Goal: Information Seeking & Learning: Find specific fact

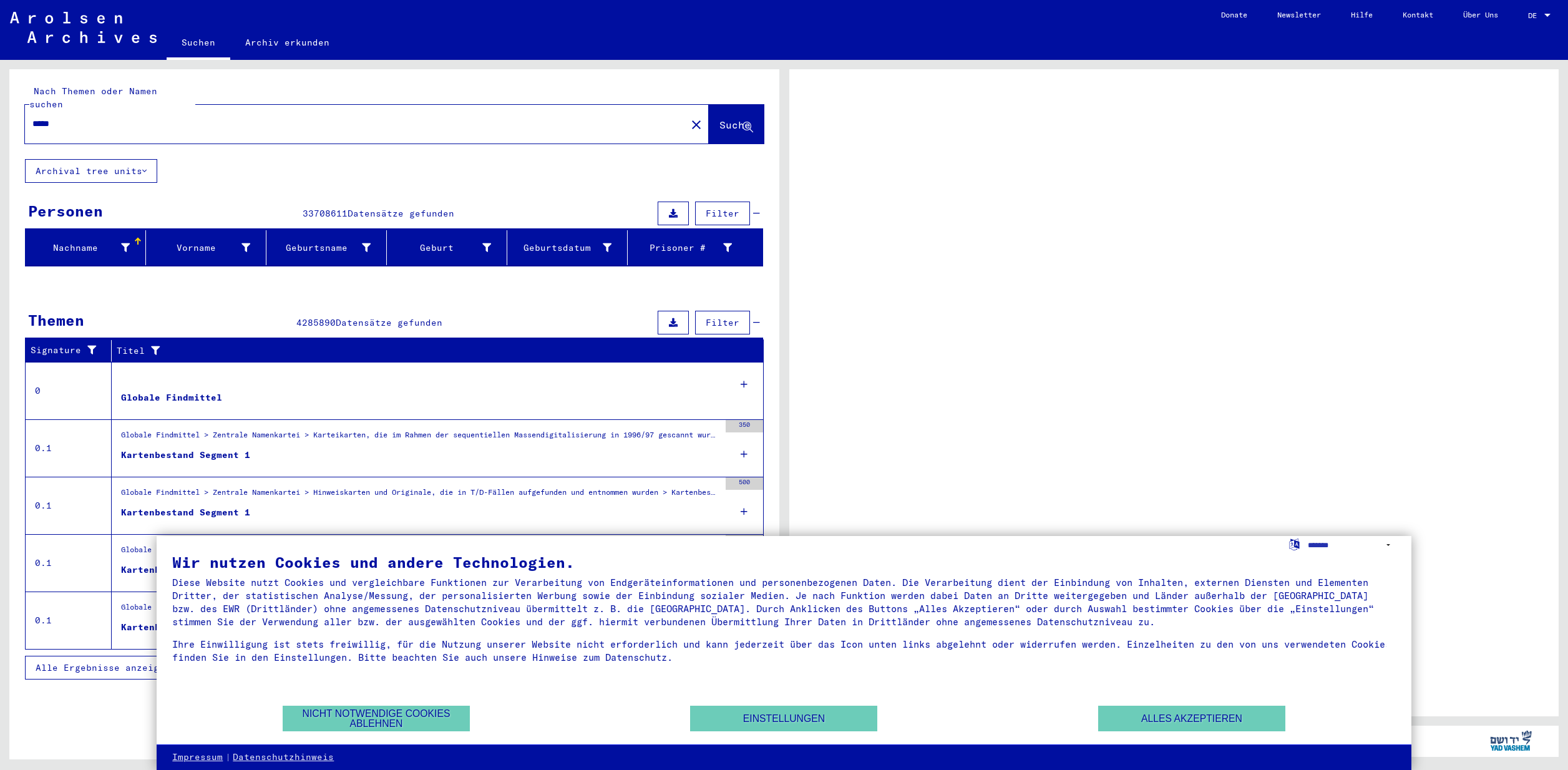
click at [723, 118] on span "Suche" at bounding box center [735, 124] width 31 height 13
click at [1235, 718] on button "Alles akzeptieren" at bounding box center [1191, 718] width 187 height 26
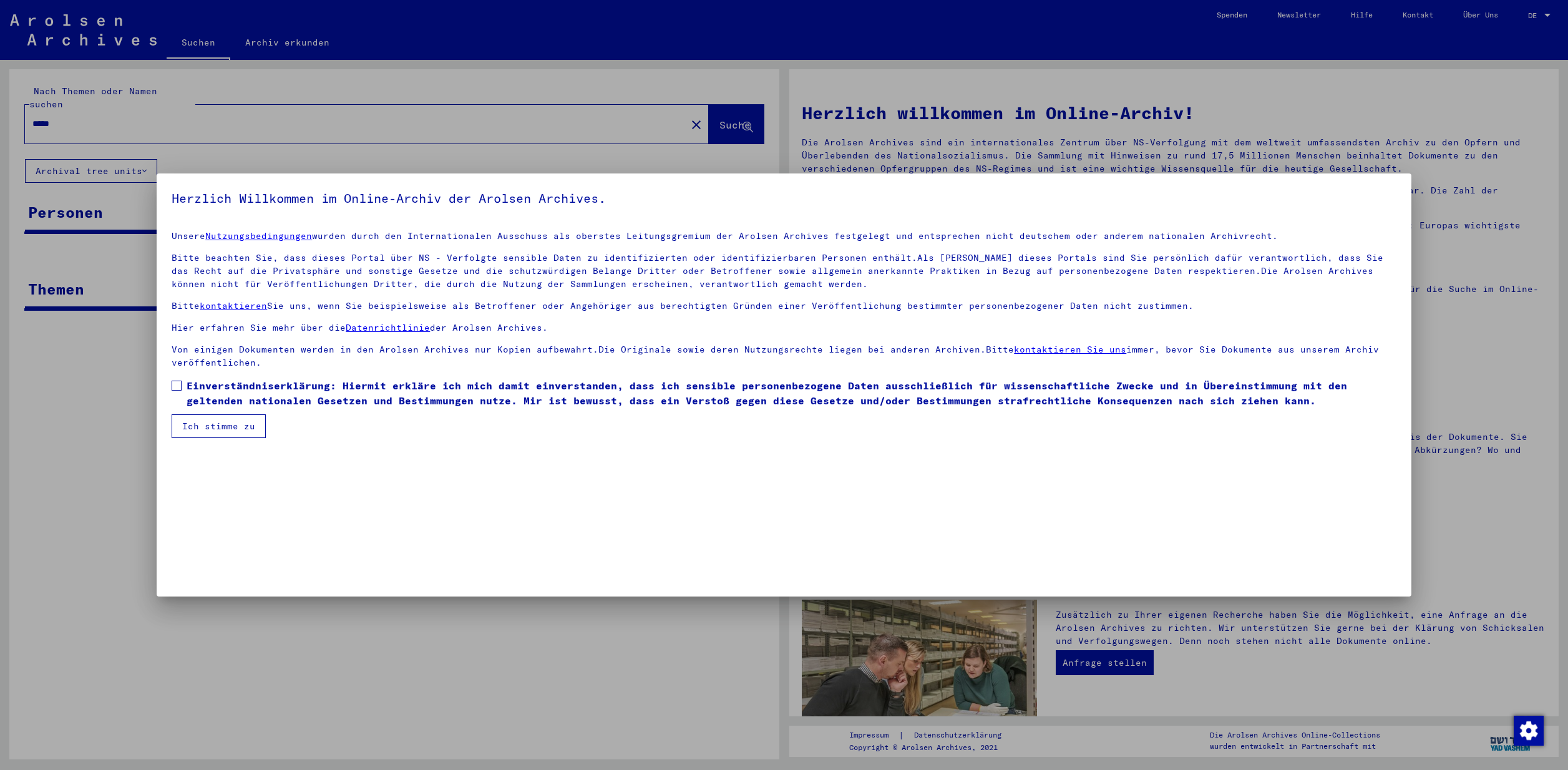
click at [175, 380] on span at bounding box center [177, 385] width 10 height 10
click at [193, 424] on button "Ich stimme zu" at bounding box center [219, 427] width 94 height 24
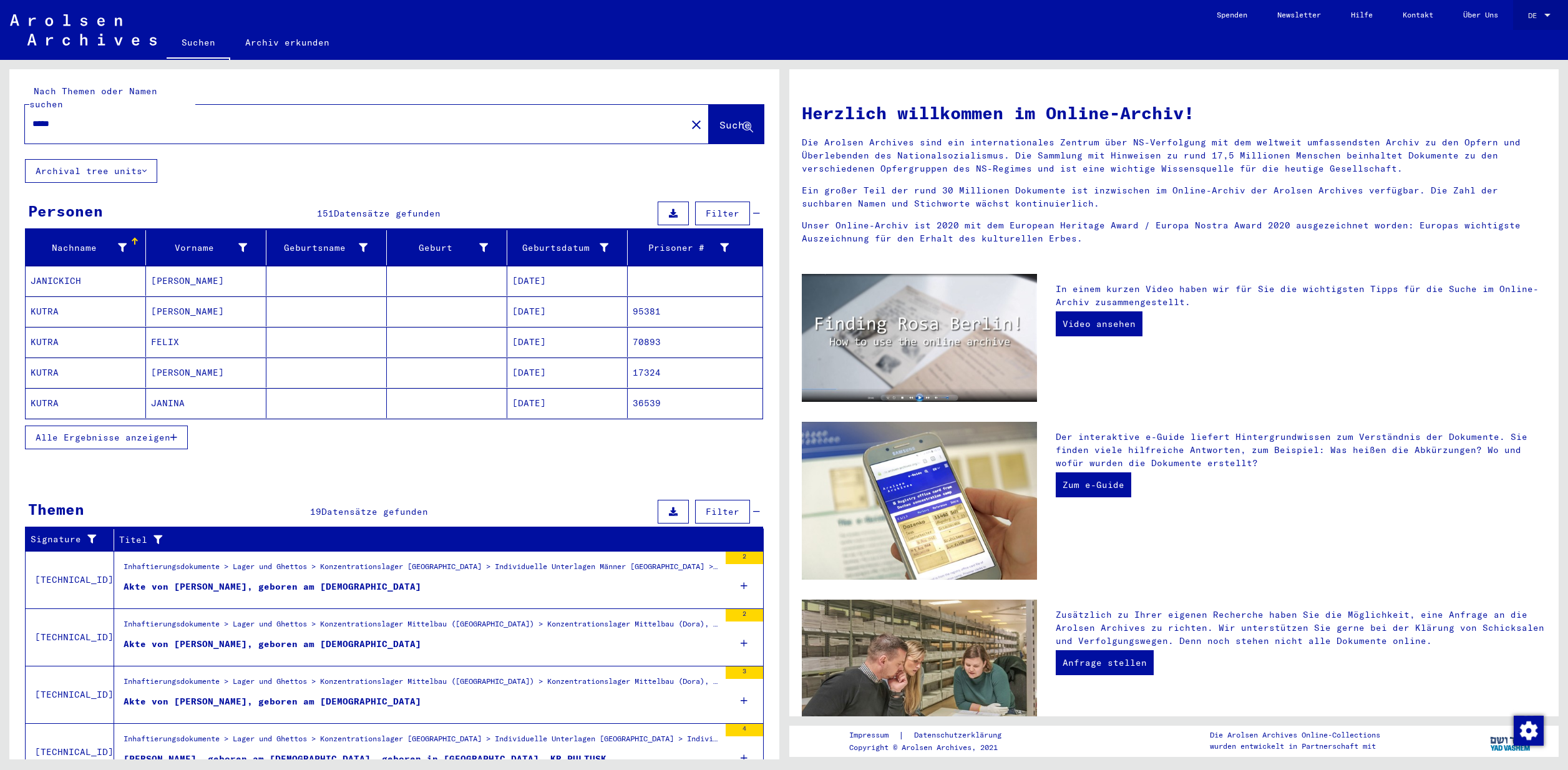
click at [1533, 15] on span "DE" at bounding box center [1535, 15] width 14 height 9
click at [1524, 21] on span "English" at bounding box center [1516, 21] width 31 height 9
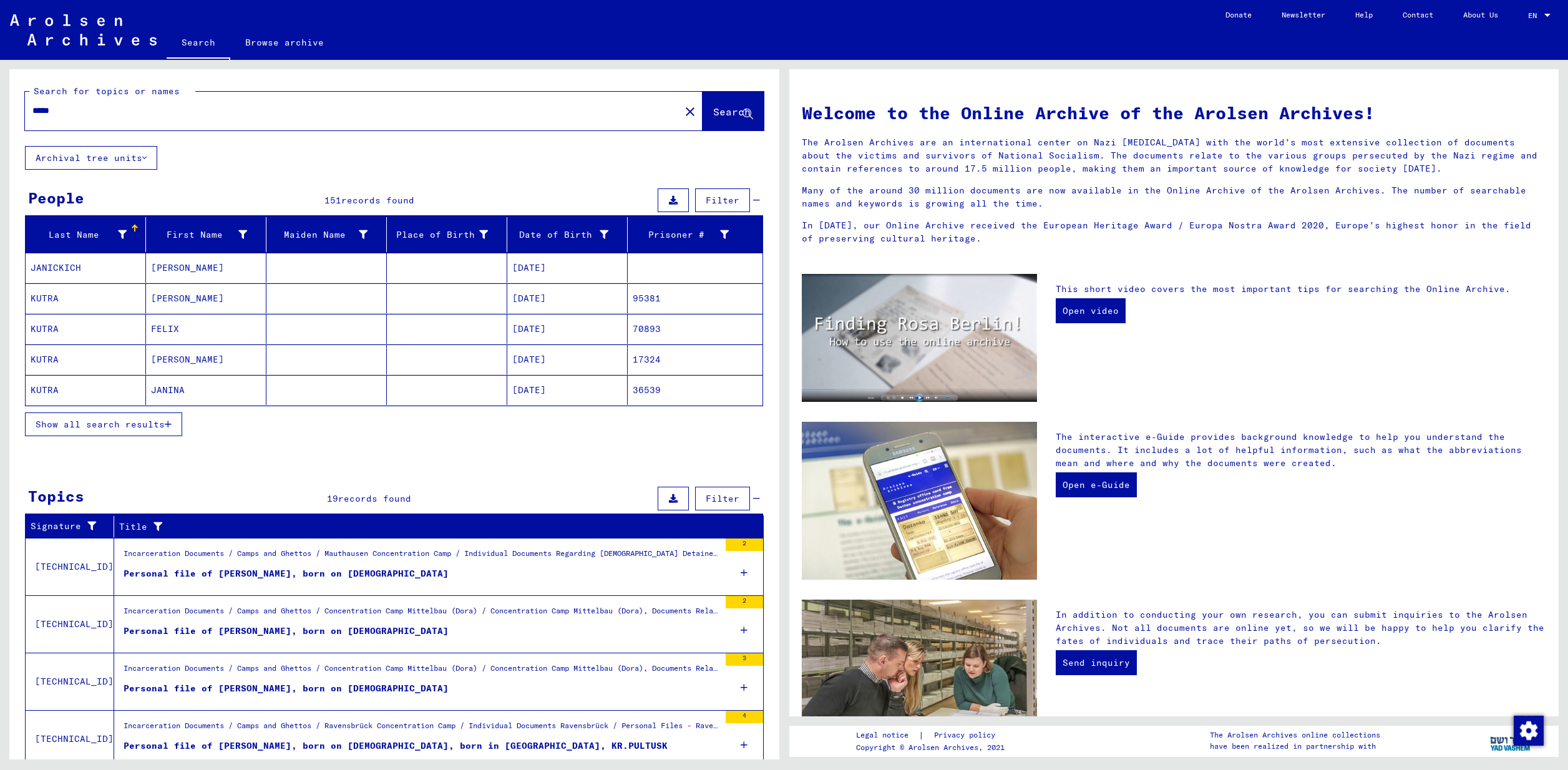
click at [92, 421] on span "Show all search results" at bounding box center [100, 424] width 129 height 11
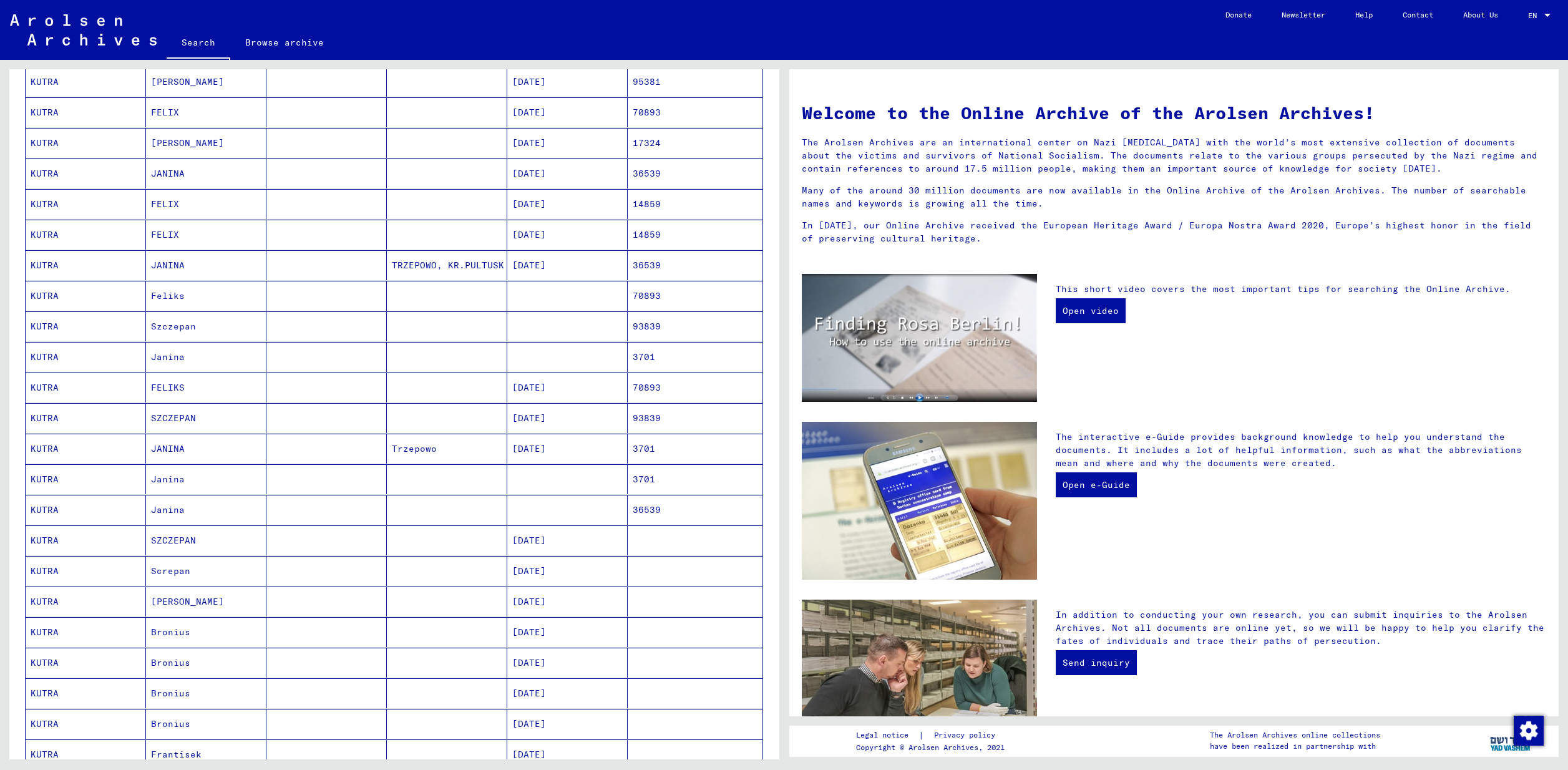
scroll to position [250, 0]
click at [86, 353] on mat-cell "KUTRA" at bounding box center [86, 354] width 120 height 30
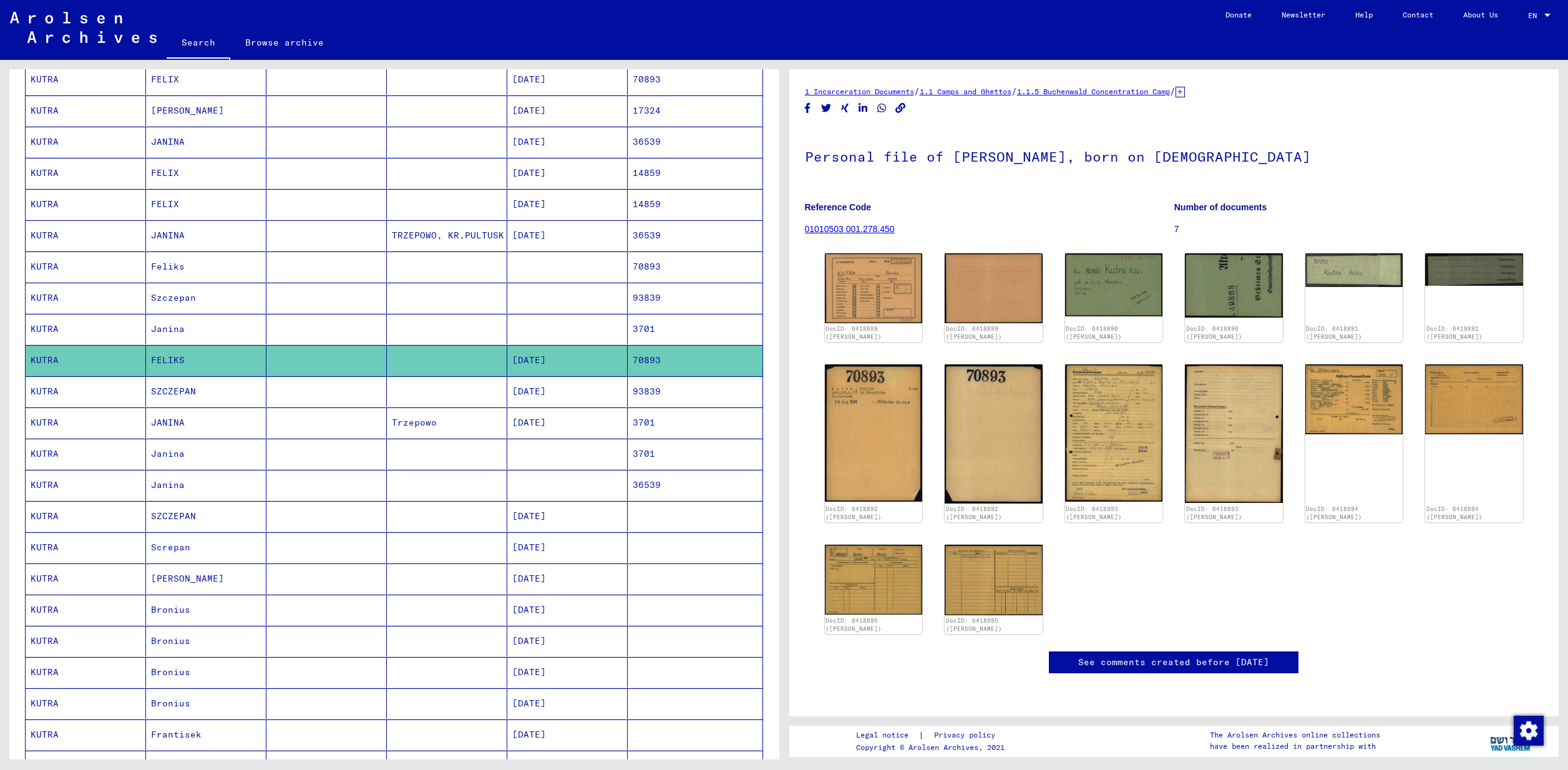
click at [174, 548] on mat-cell "Screpan" at bounding box center [206, 548] width 120 height 31
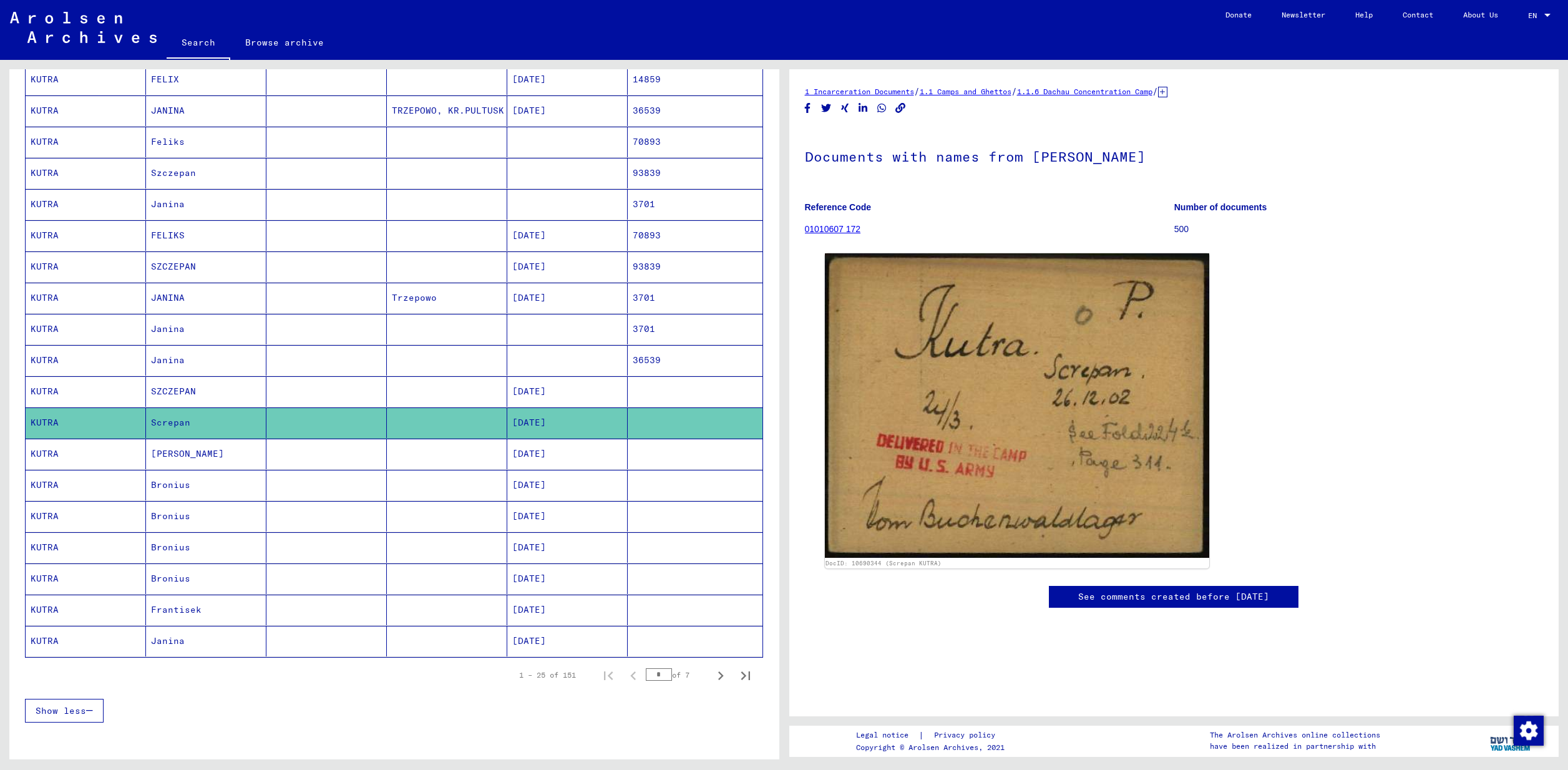
scroll to position [688, 0]
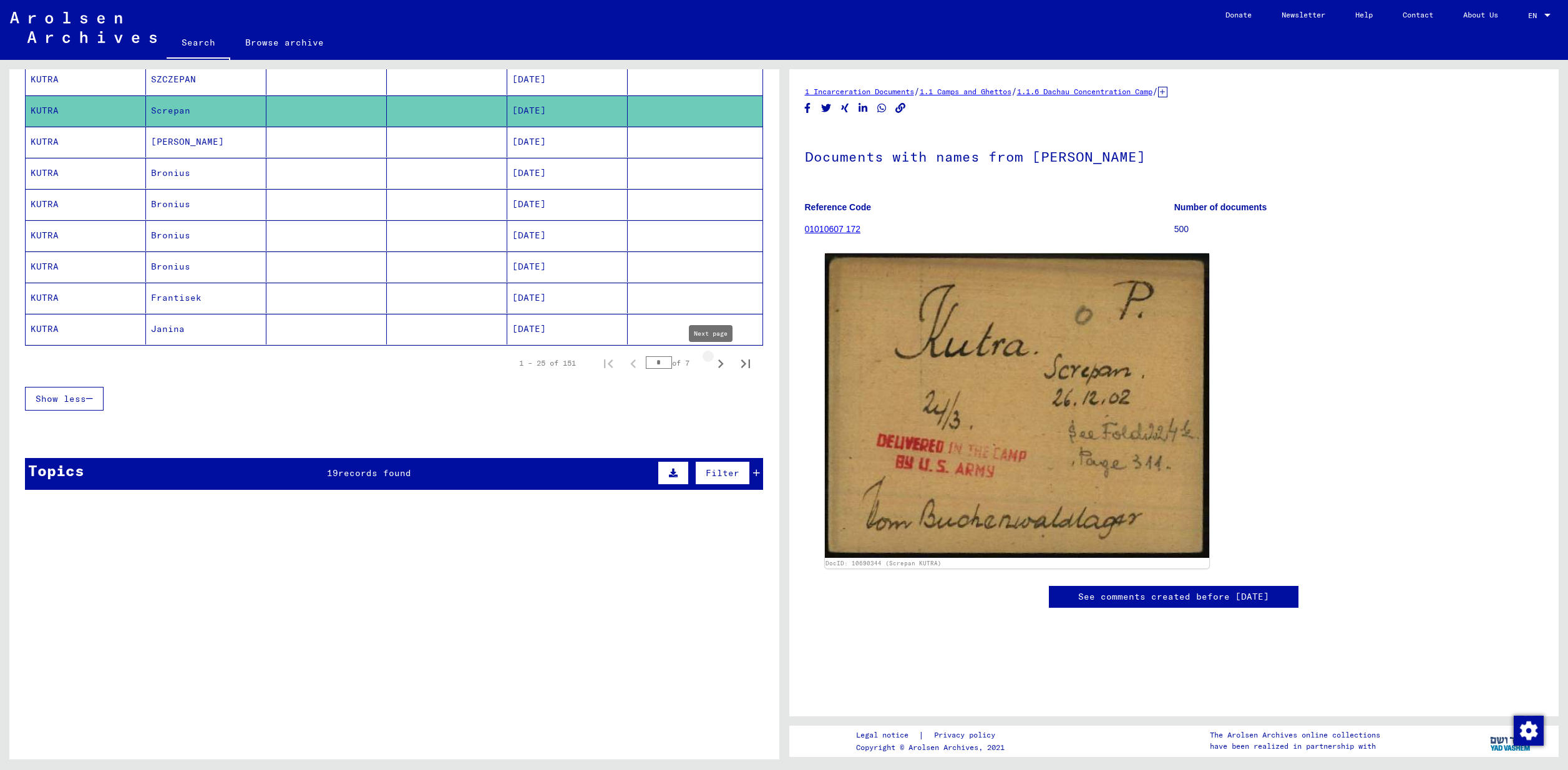
click at [718, 365] on icon "Next page" at bounding box center [721, 364] width 6 height 9
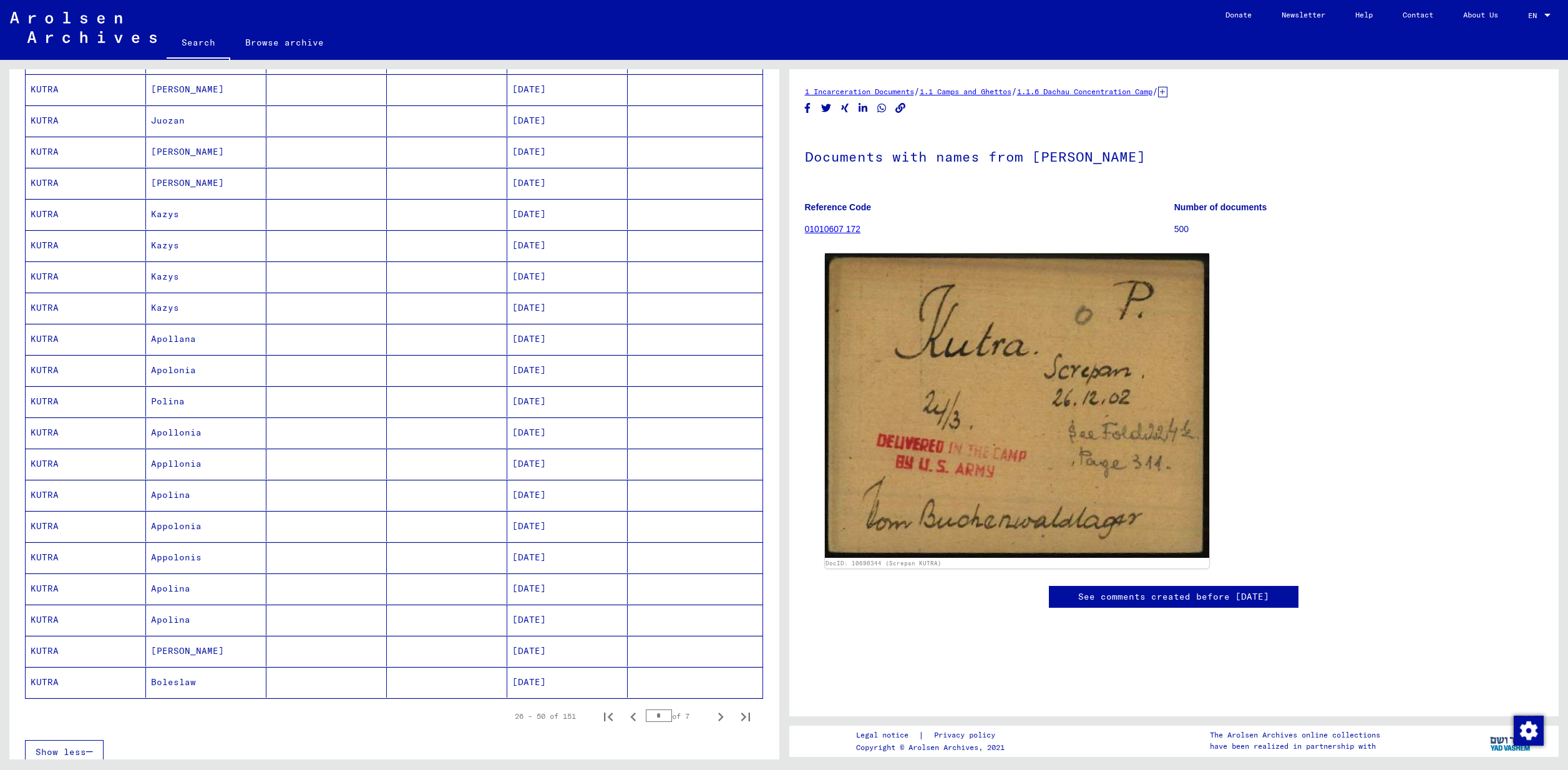
scroll to position [313, 0]
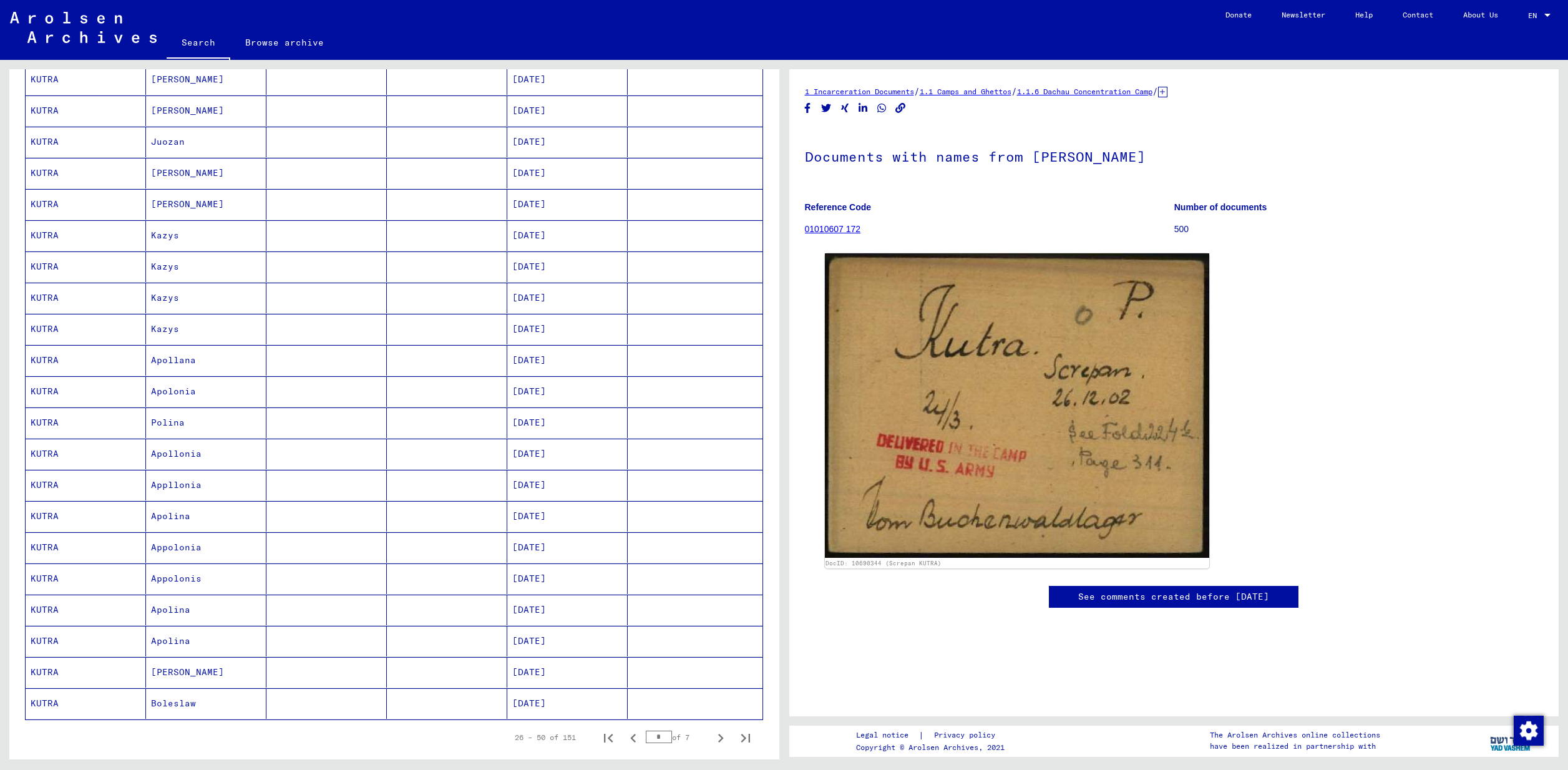
click at [55, 141] on mat-cell "KUTRA" at bounding box center [86, 142] width 120 height 31
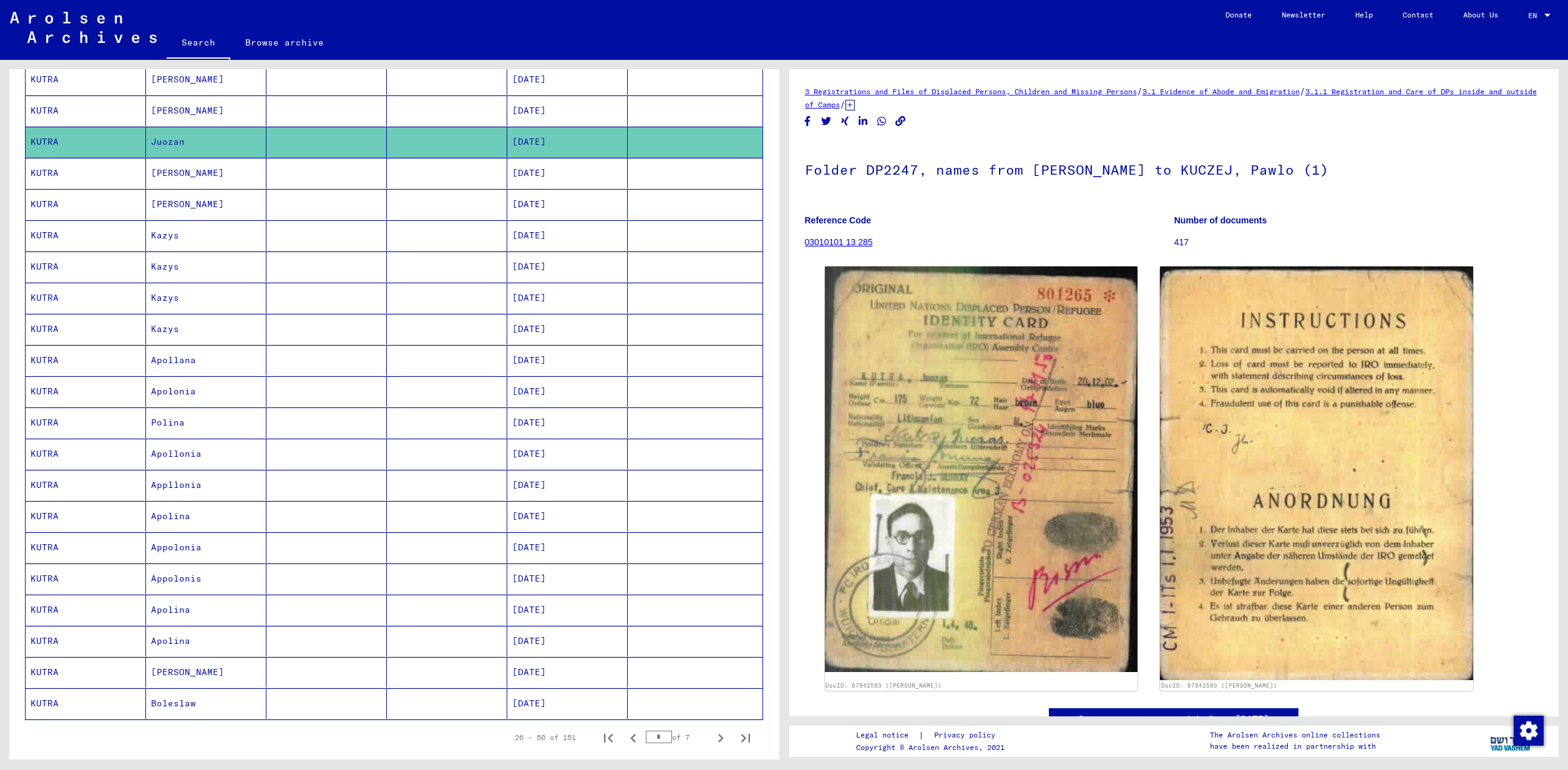
click at [41, 167] on mat-cell "KUTRA" at bounding box center [86, 173] width 120 height 31
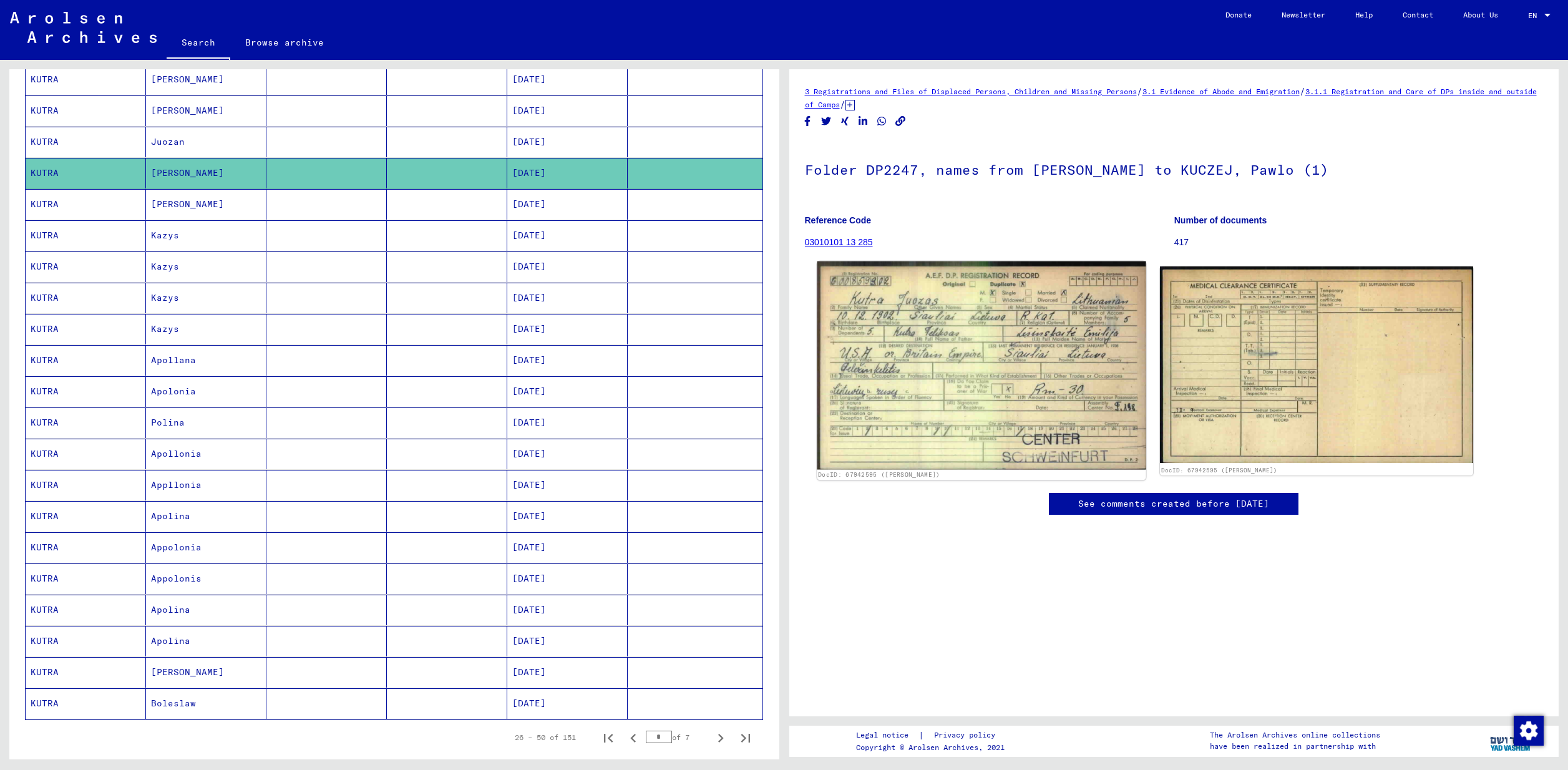
click at [933, 355] on img at bounding box center [981, 366] width 329 height 209
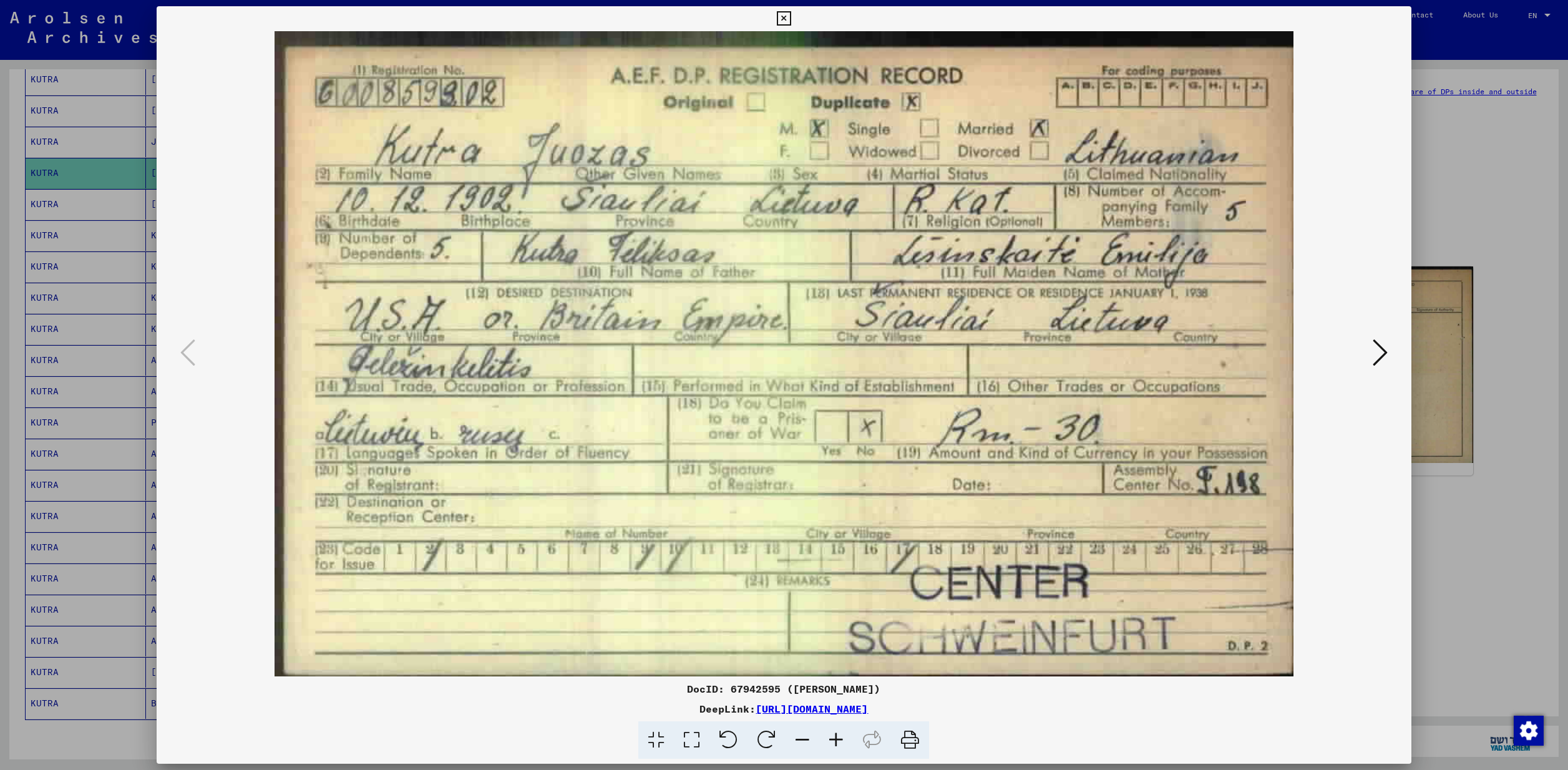
click at [1486, 136] on div at bounding box center [784, 385] width 1568 height 770
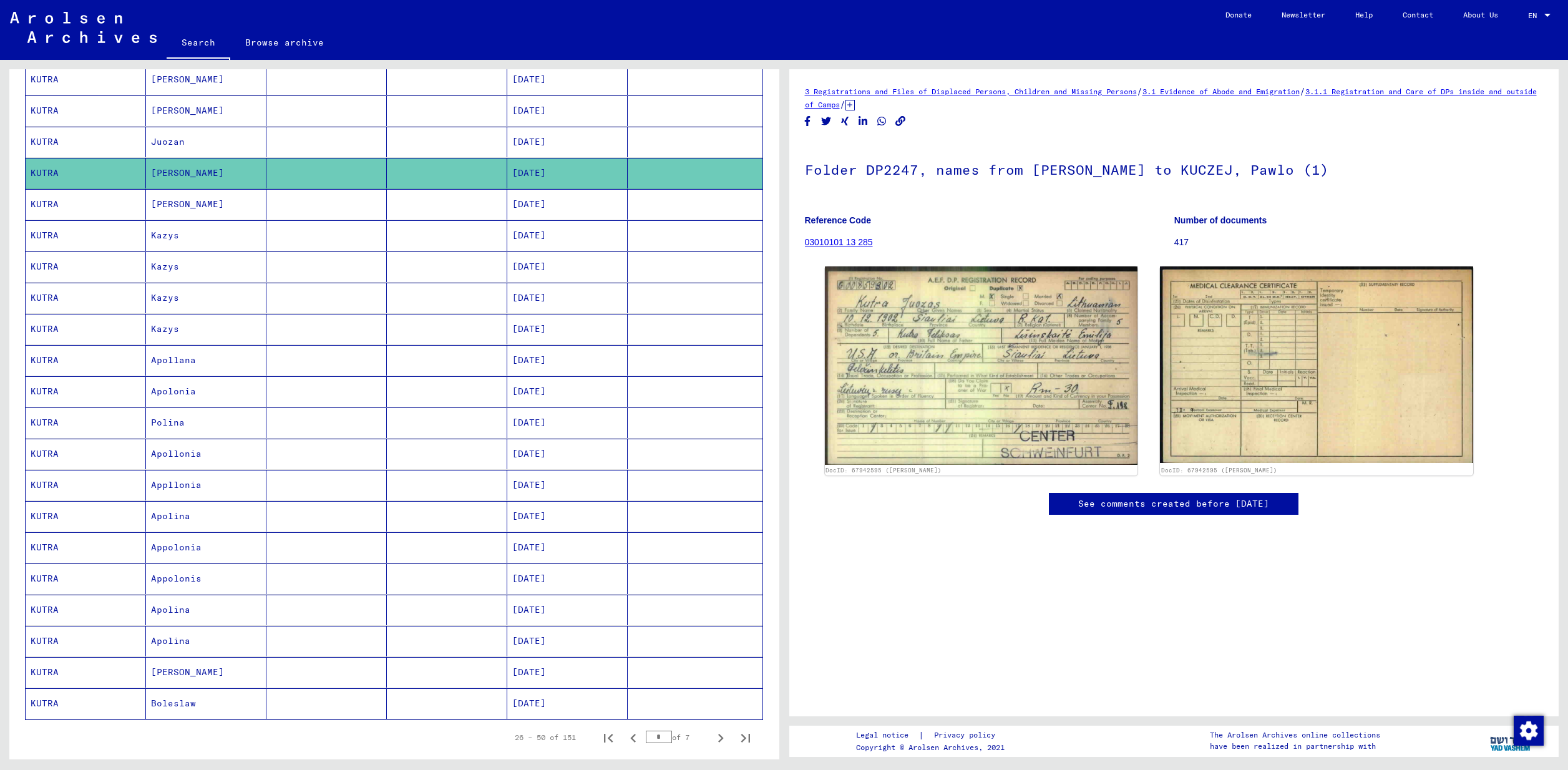
click at [160, 114] on mat-cell "[PERSON_NAME]" at bounding box center [206, 111] width 120 height 31
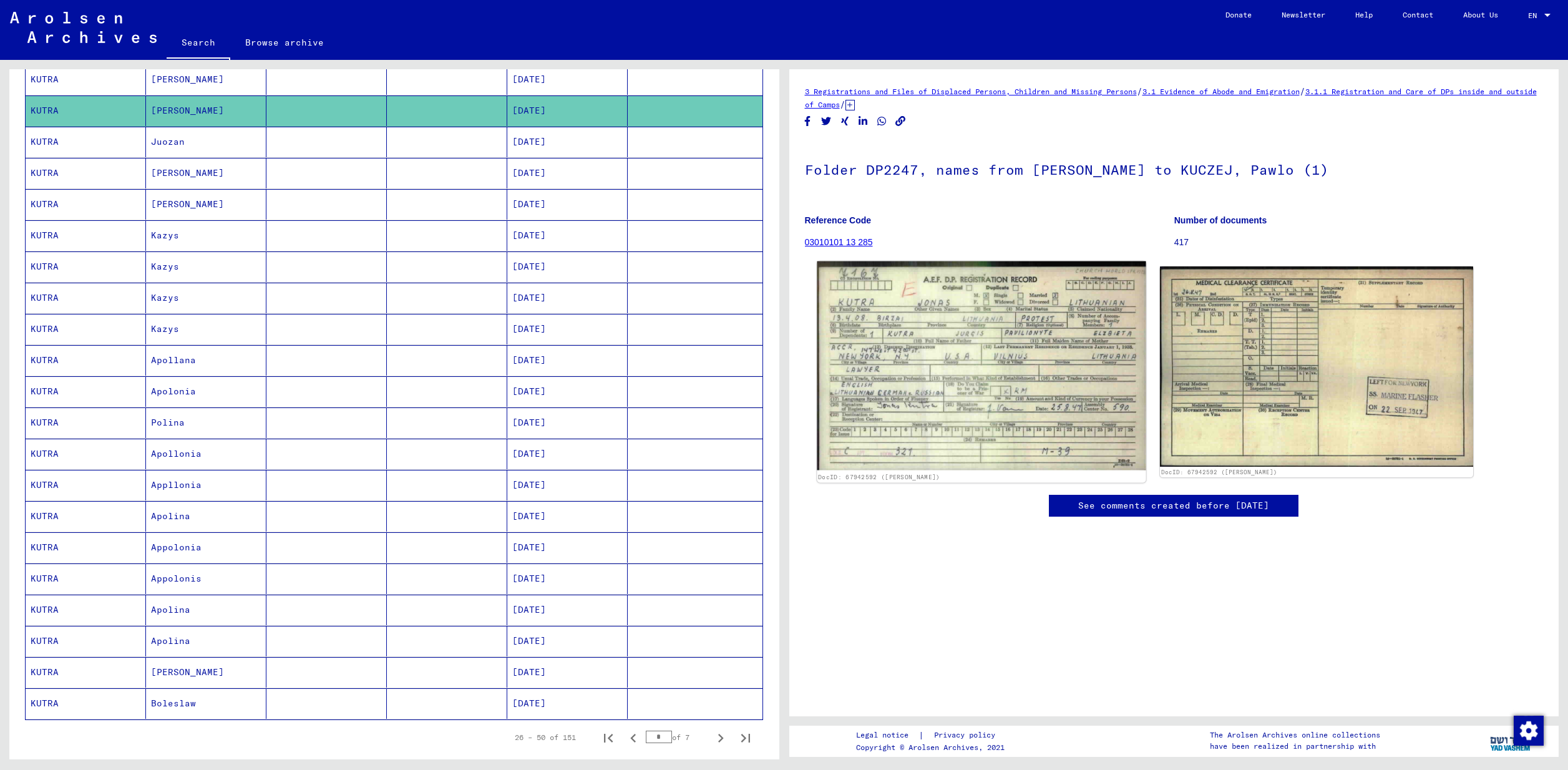
click at [926, 370] on img at bounding box center [981, 367] width 329 height 209
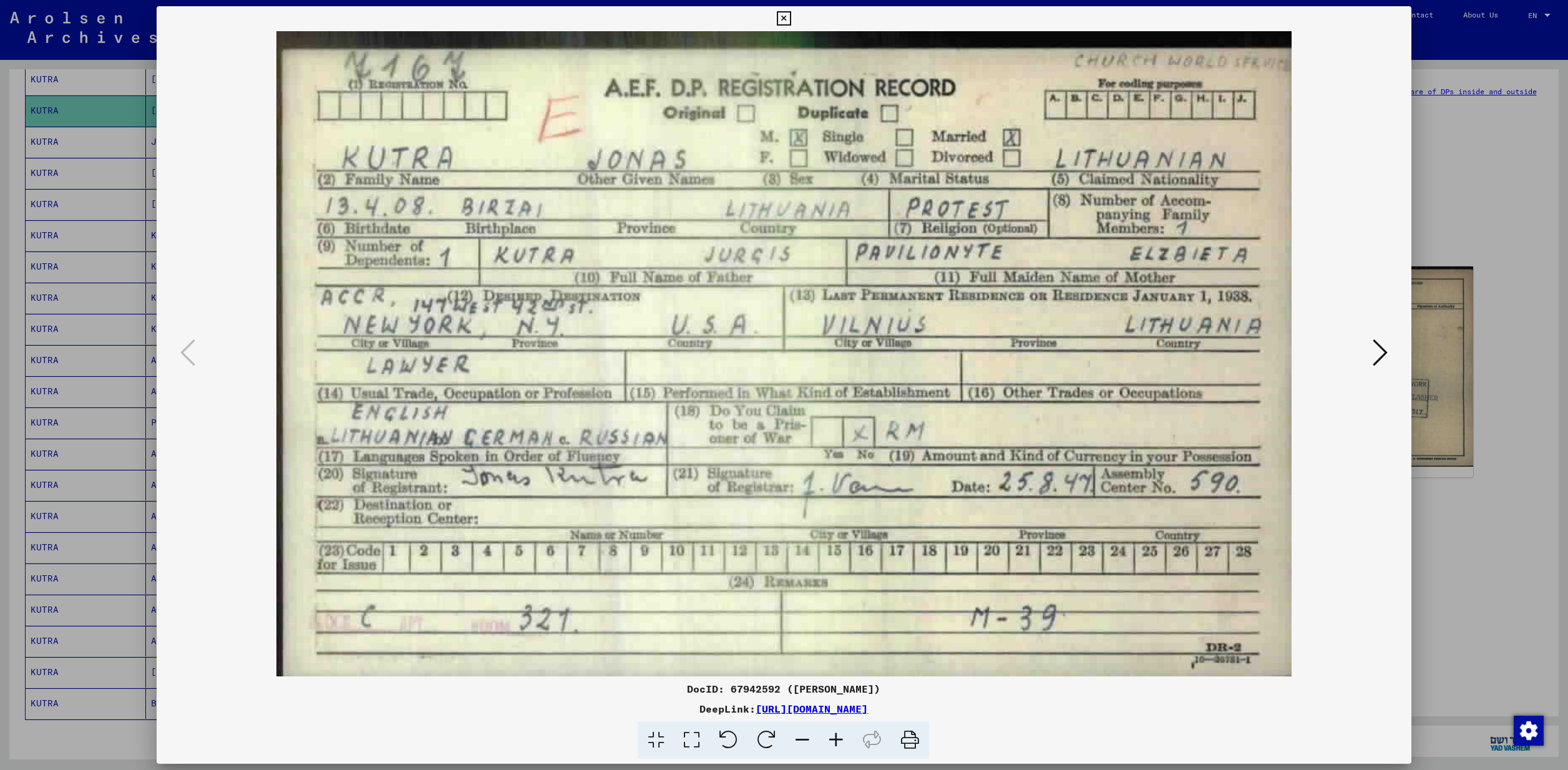
click at [1496, 132] on div at bounding box center [784, 385] width 1568 height 770
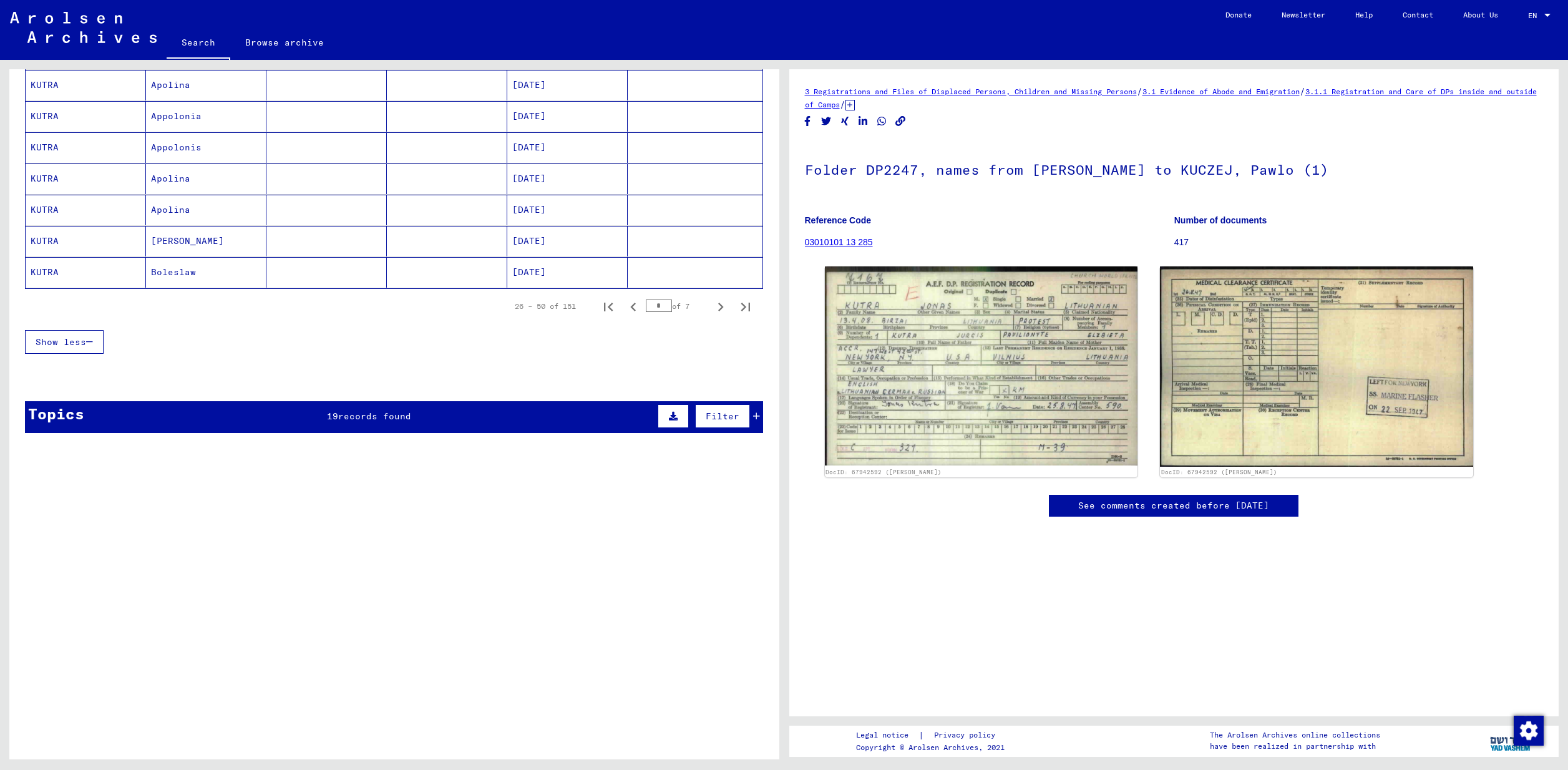
scroll to position [750, 0]
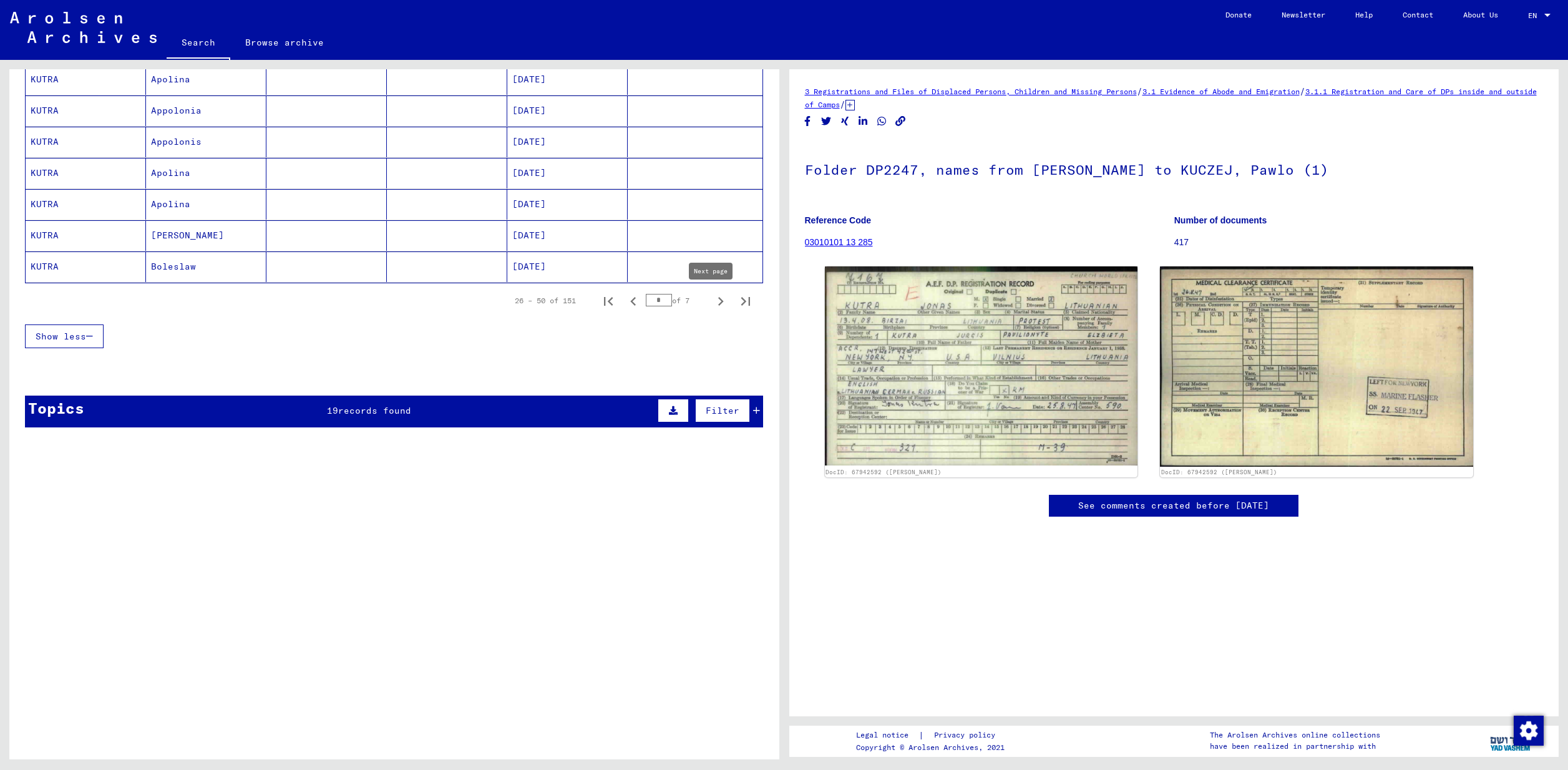
click at [711, 303] on icon "Next page" at bounding box center [720, 301] width 17 height 17
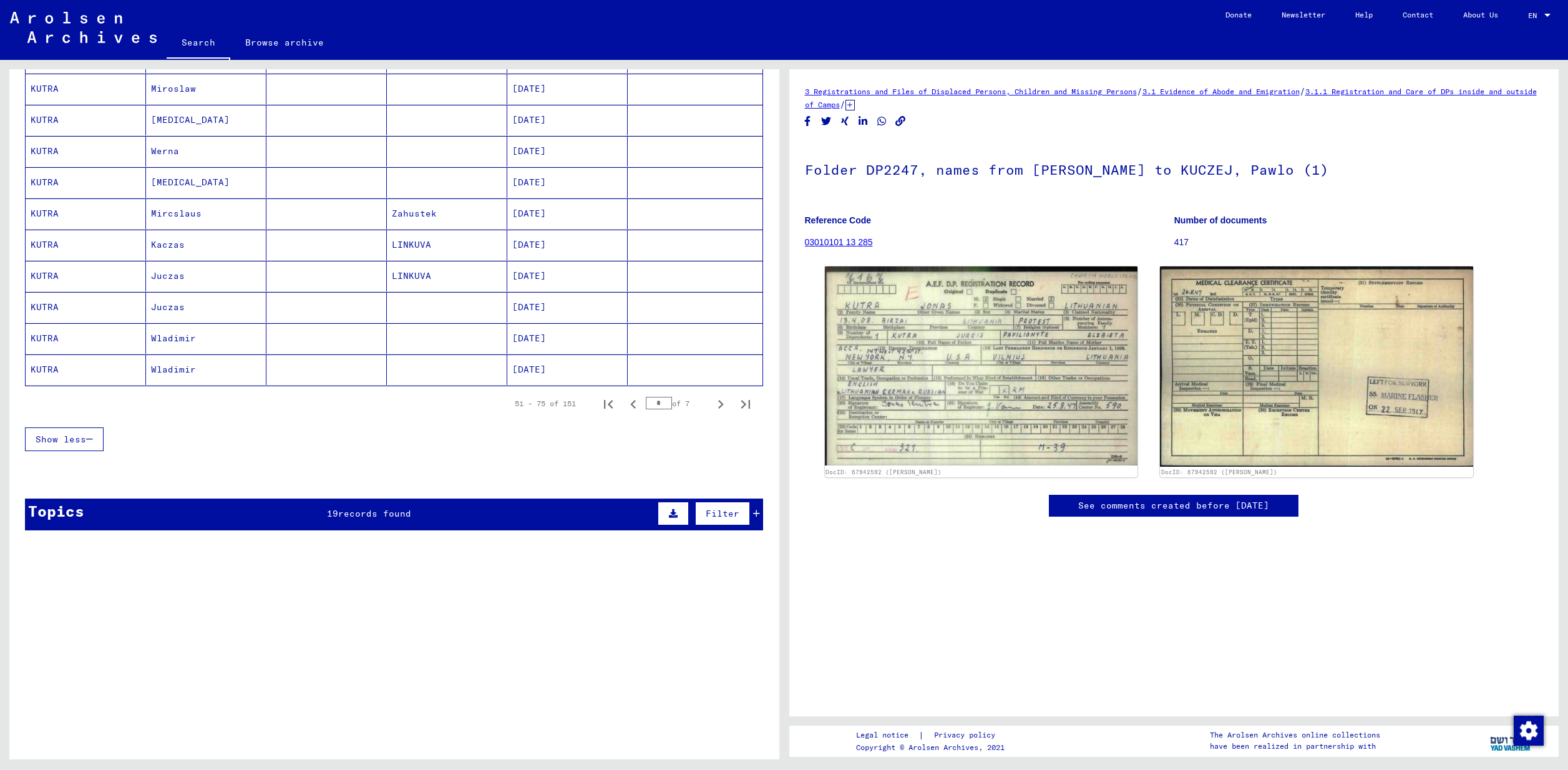
scroll to position [563, 0]
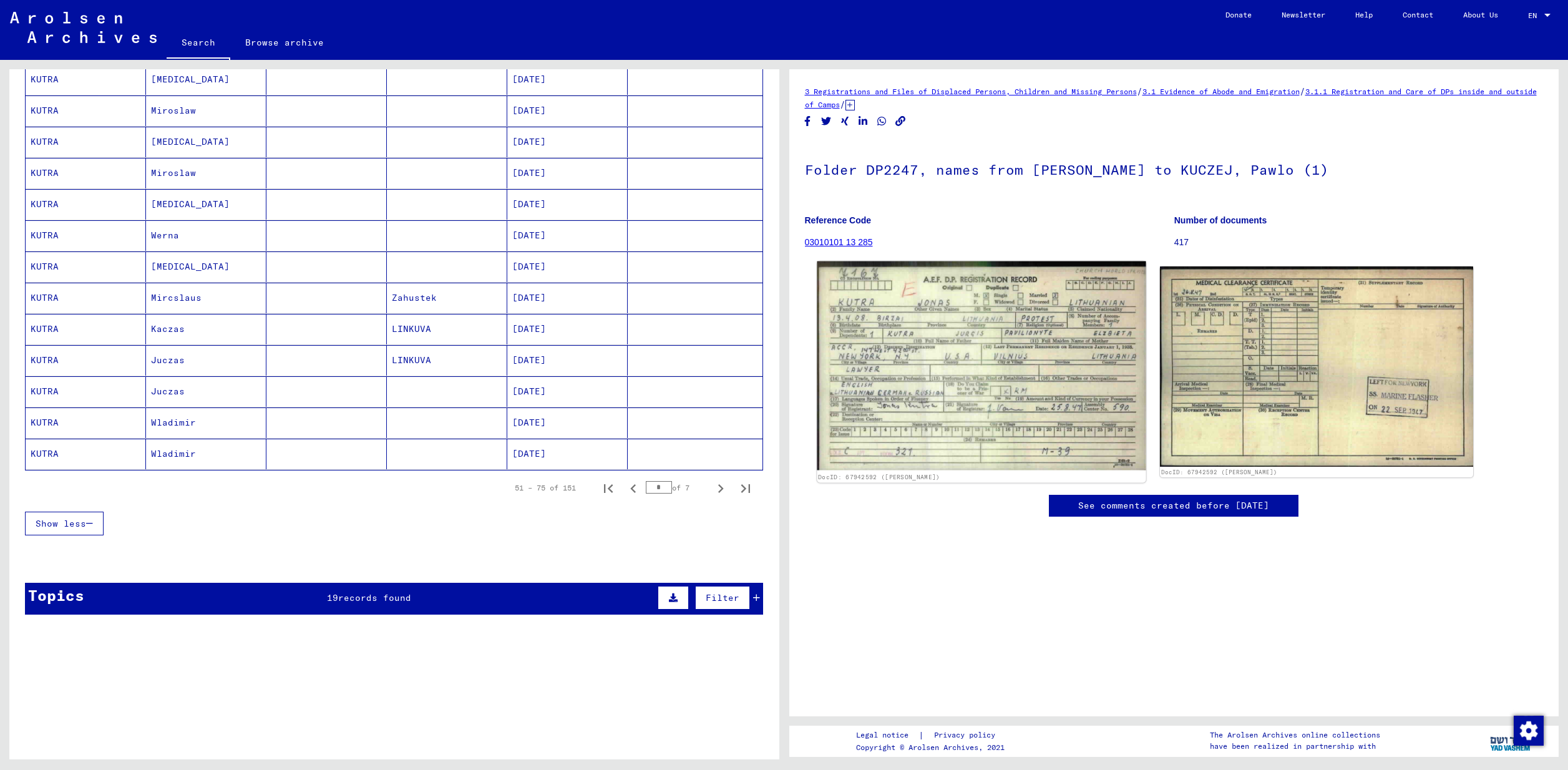
click at [929, 361] on img at bounding box center [981, 367] width 329 height 209
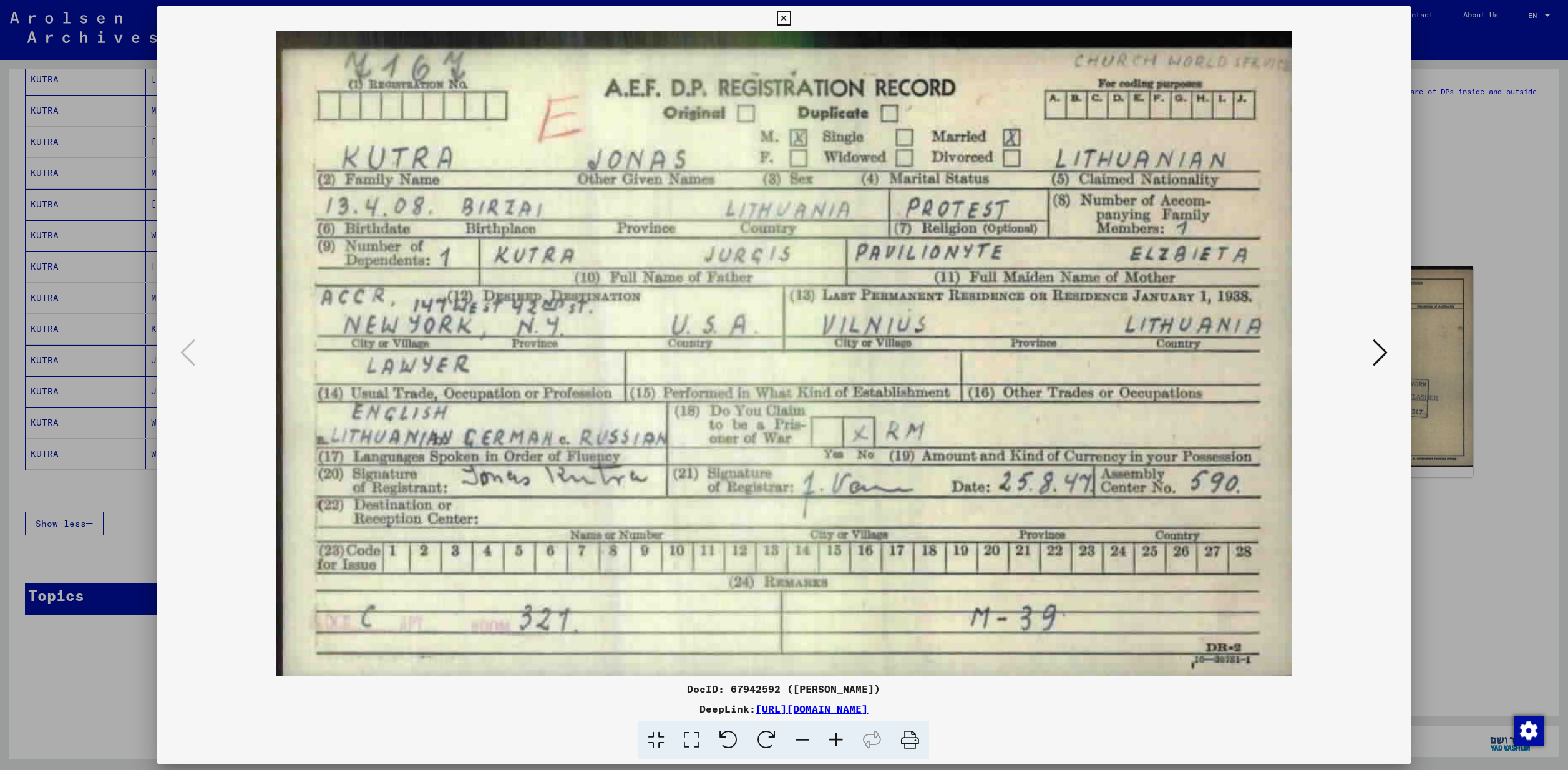
click at [1518, 123] on div at bounding box center [784, 385] width 1568 height 770
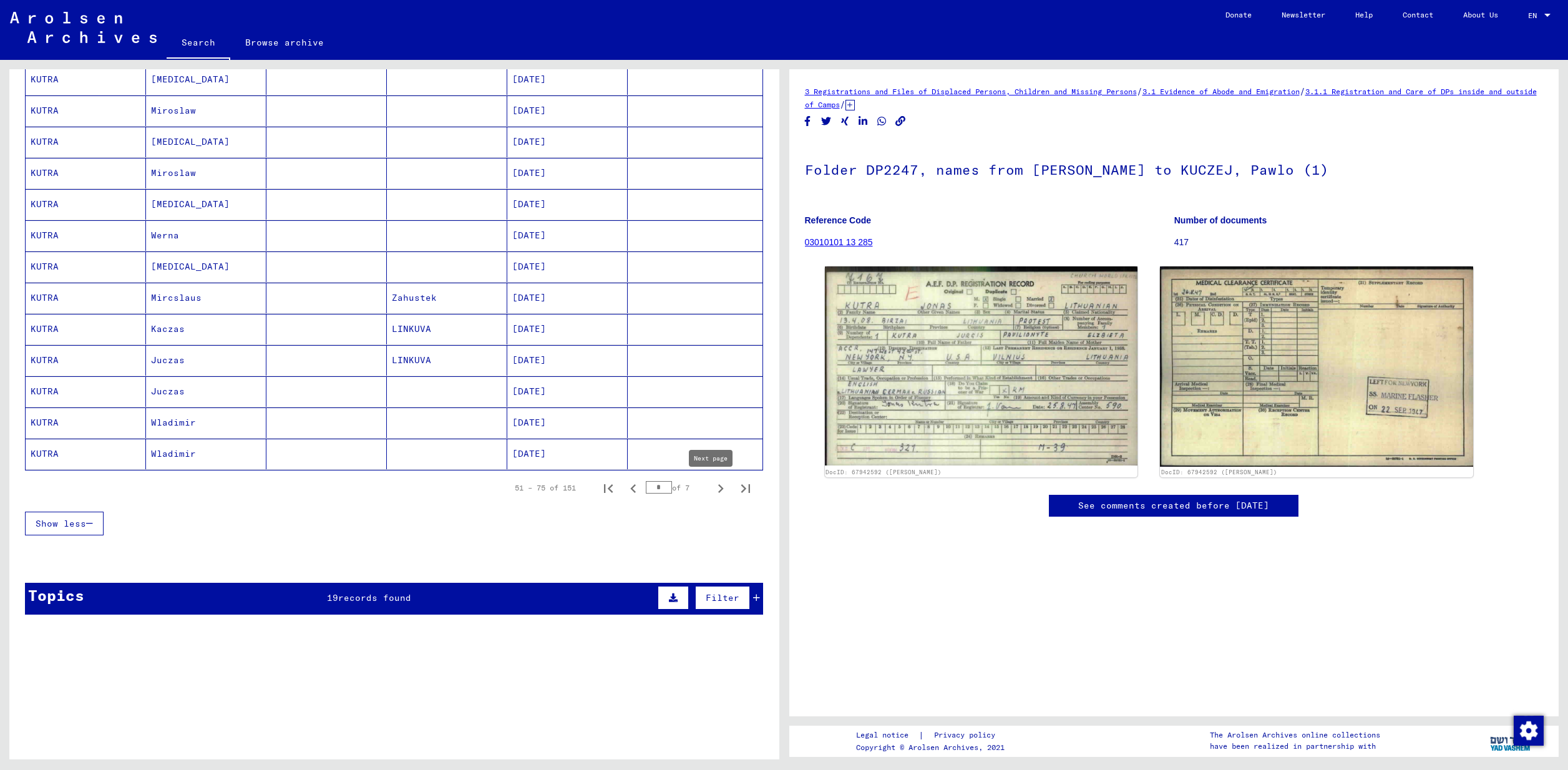
click at [711, 489] on icon "Next page" at bounding box center [720, 488] width 17 height 17
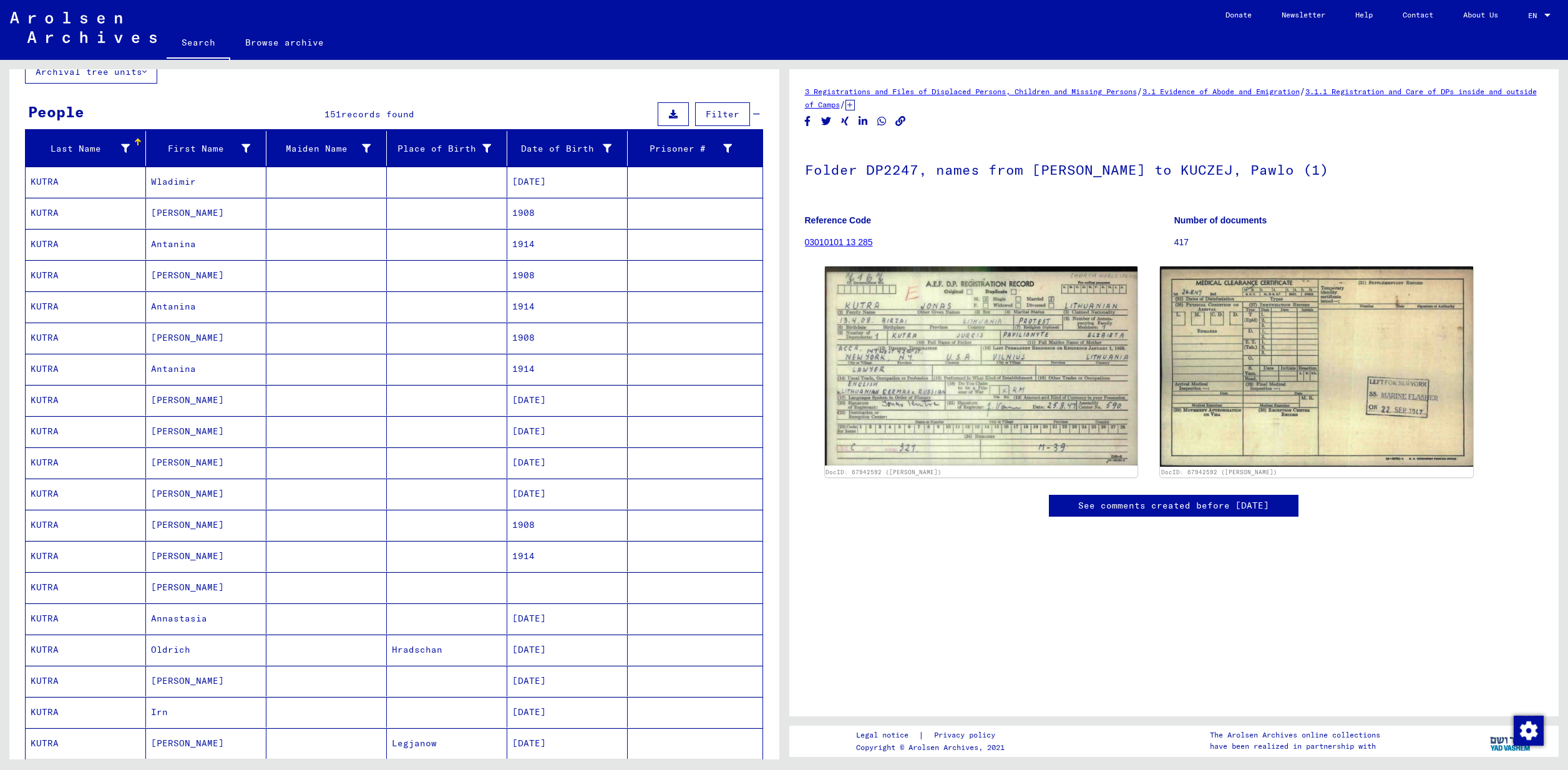
scroll to position [64, 0]
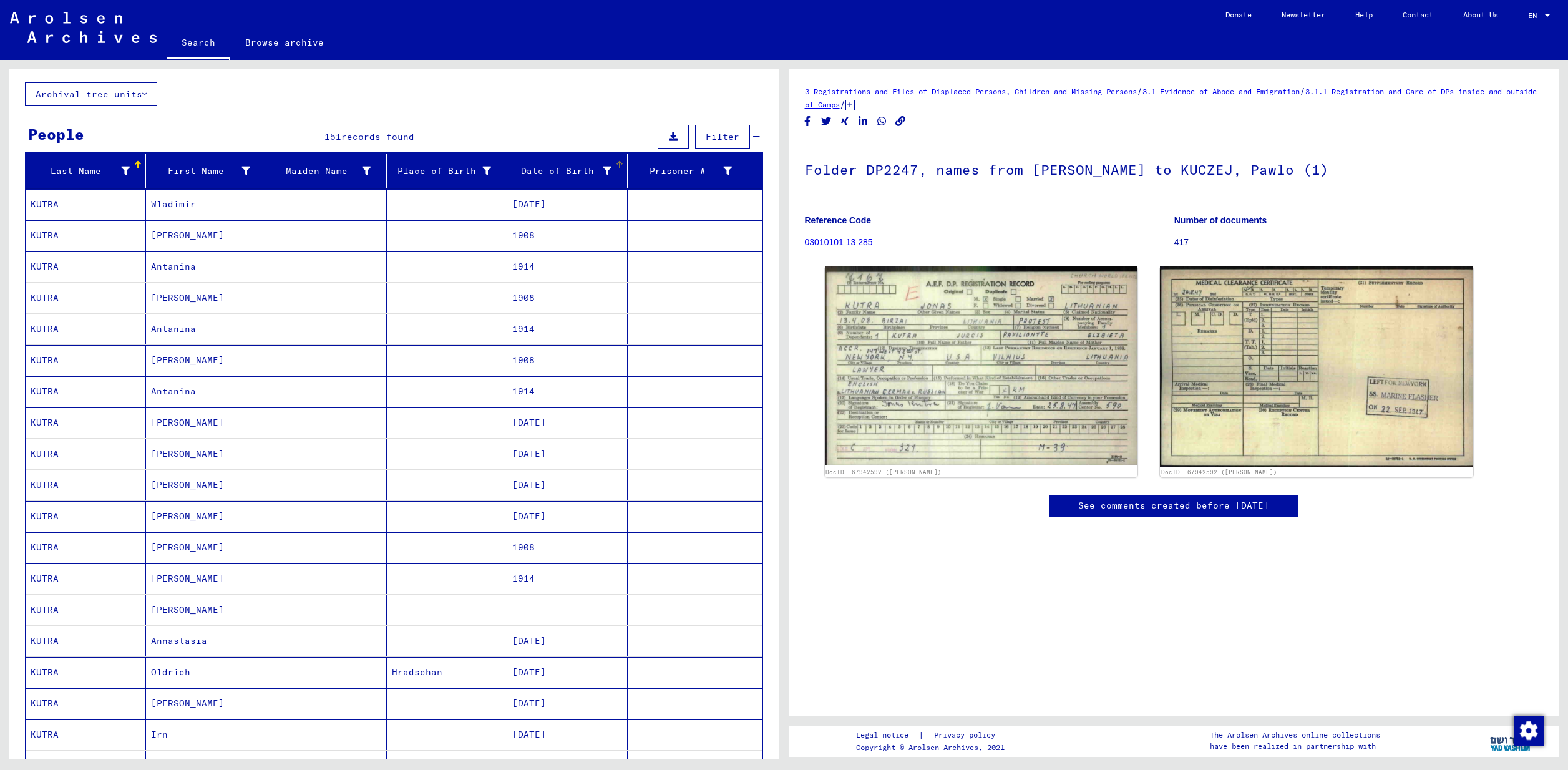
click at [572, 172] on div "Date of Birth" at bounding box center [562, 171] width 100 height 13
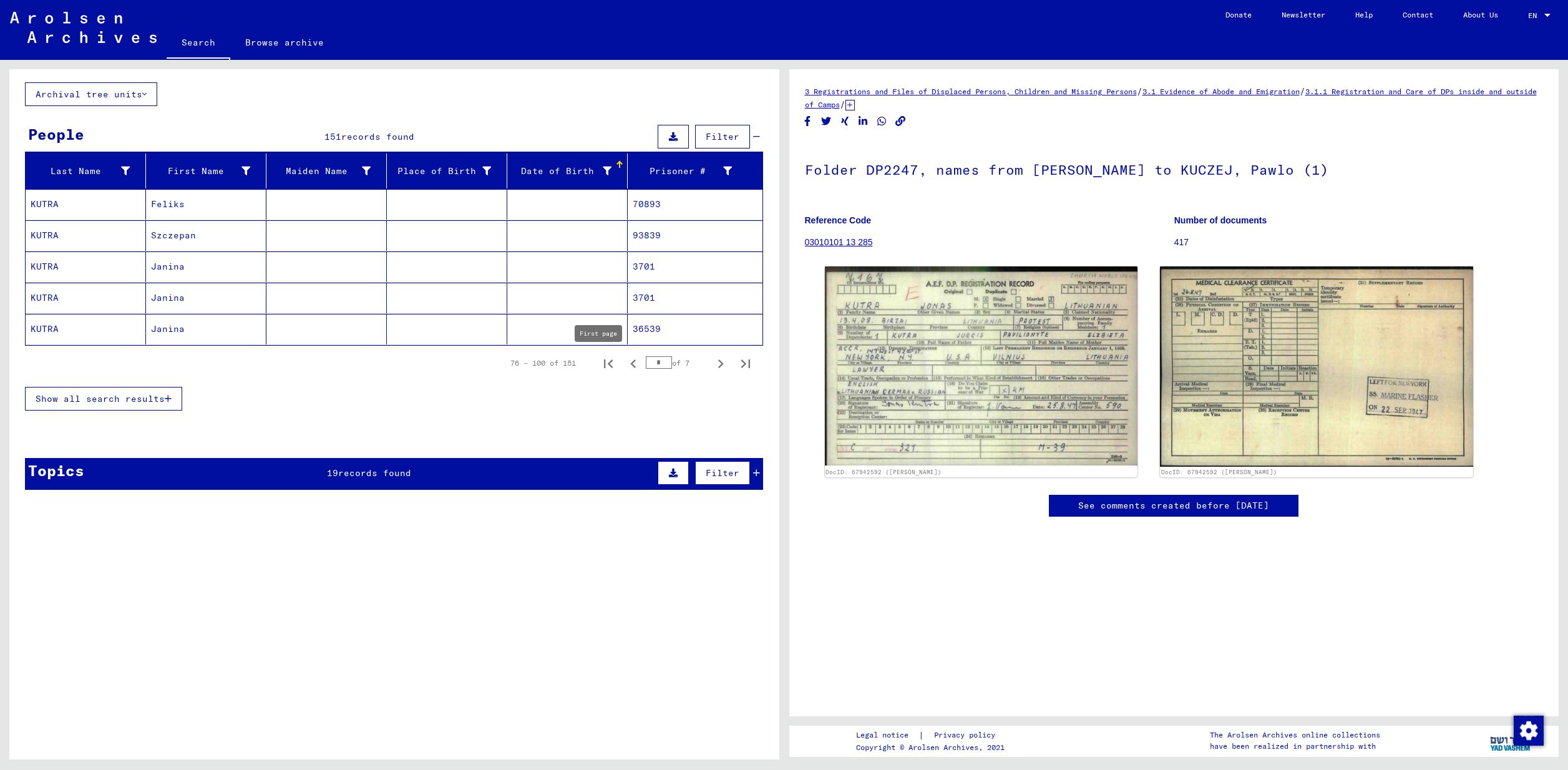
click at [600, 362] on icon "First page" at bounding box center [608, 364] width 17 height 17
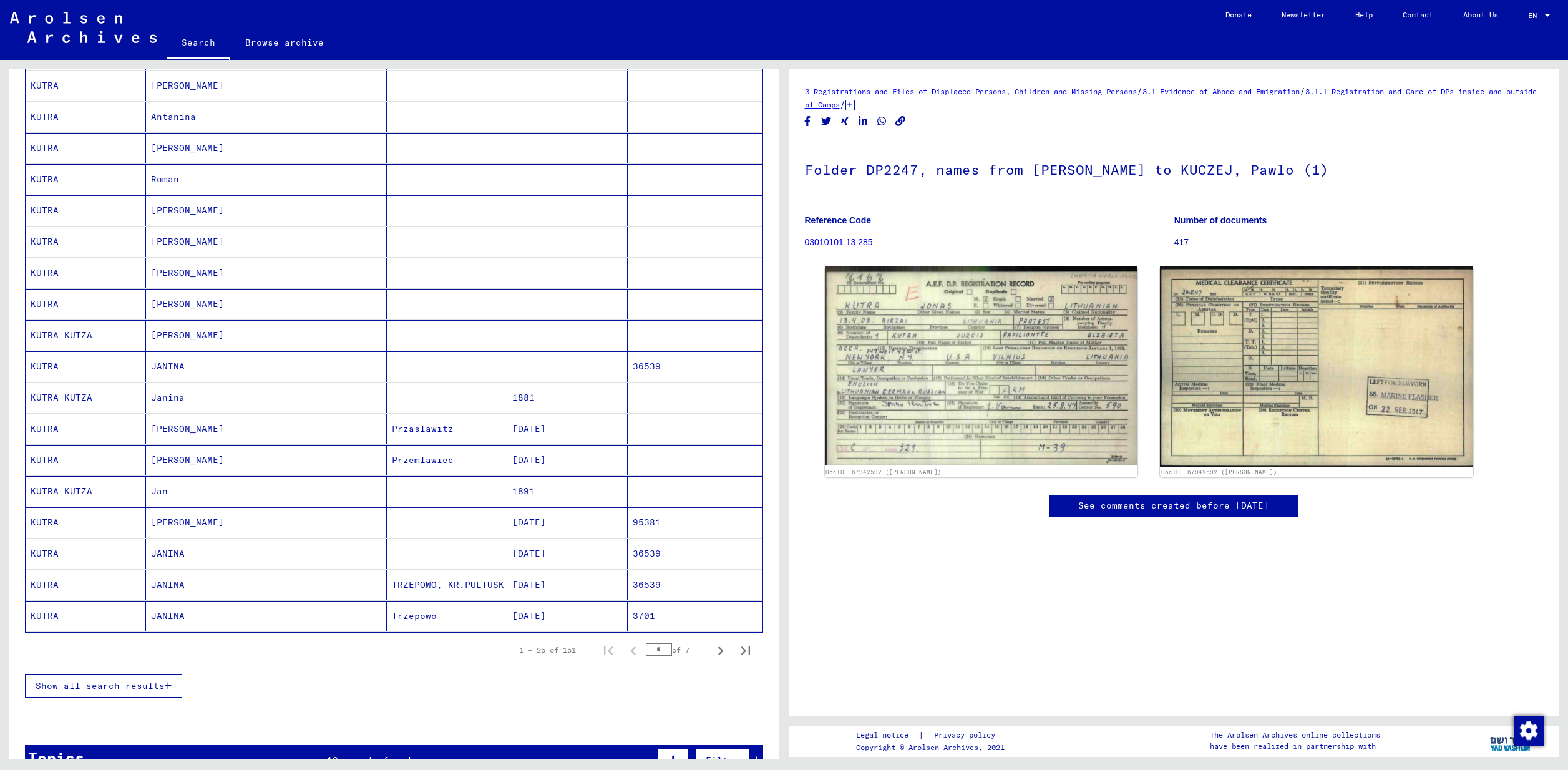
scroll to position [438, 0]
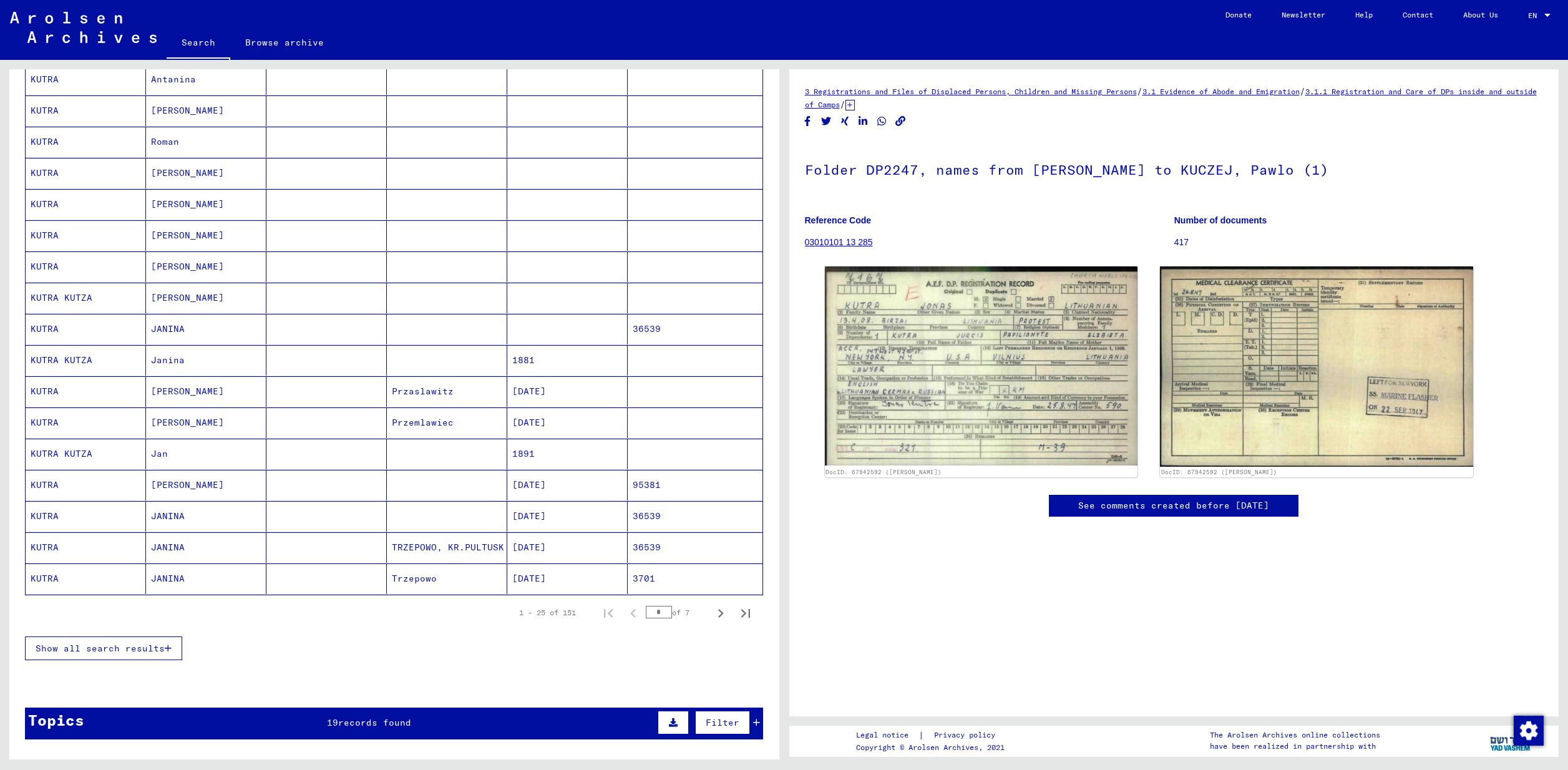
click at [36, 515] on mat-cell "KUTRA" at bounding box center [86, 517] width 120 height 31
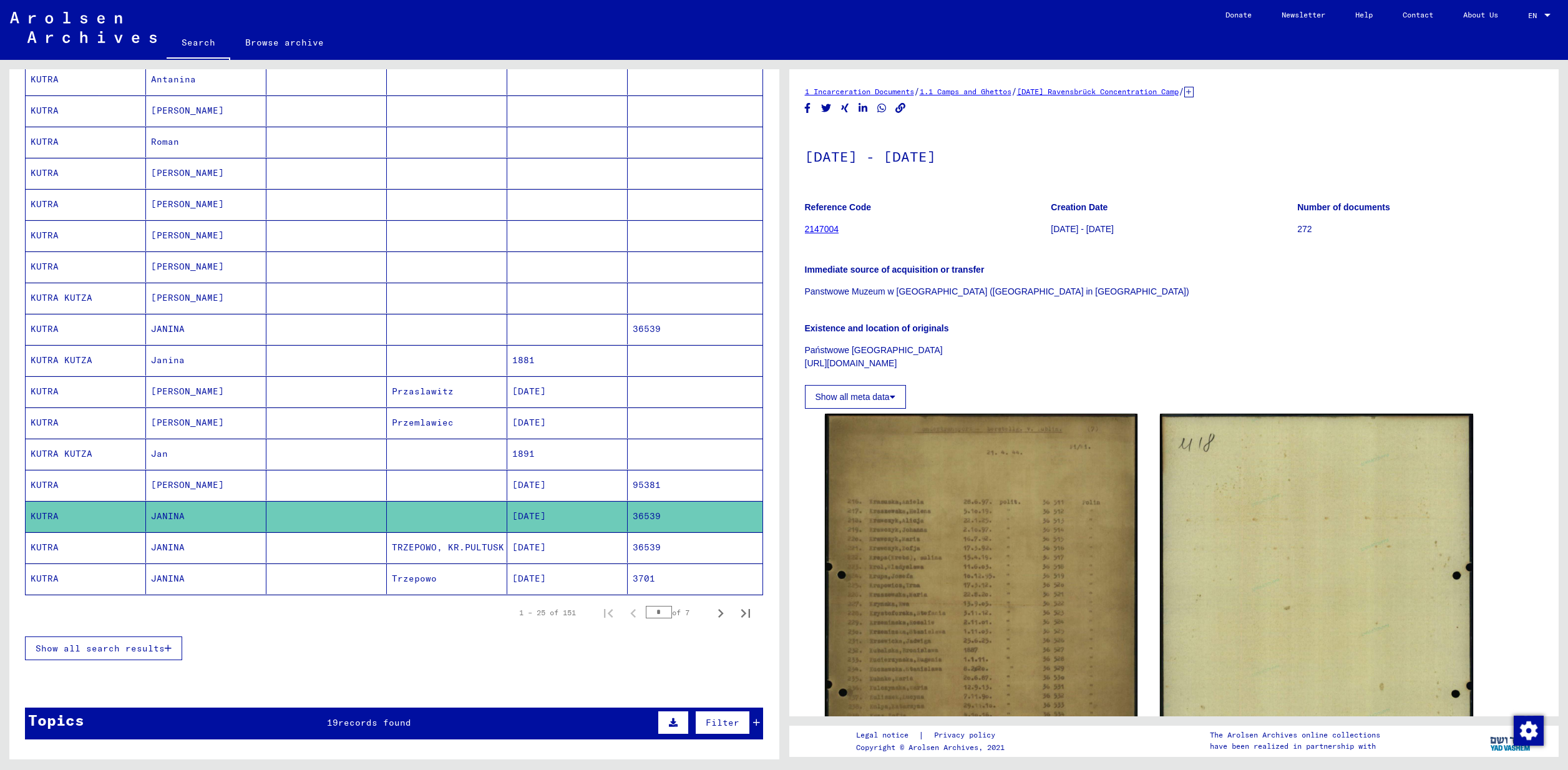
click at [41, 545] on mat-cell "KUTRA" at bounding box center [86, 548] width 120 height 31
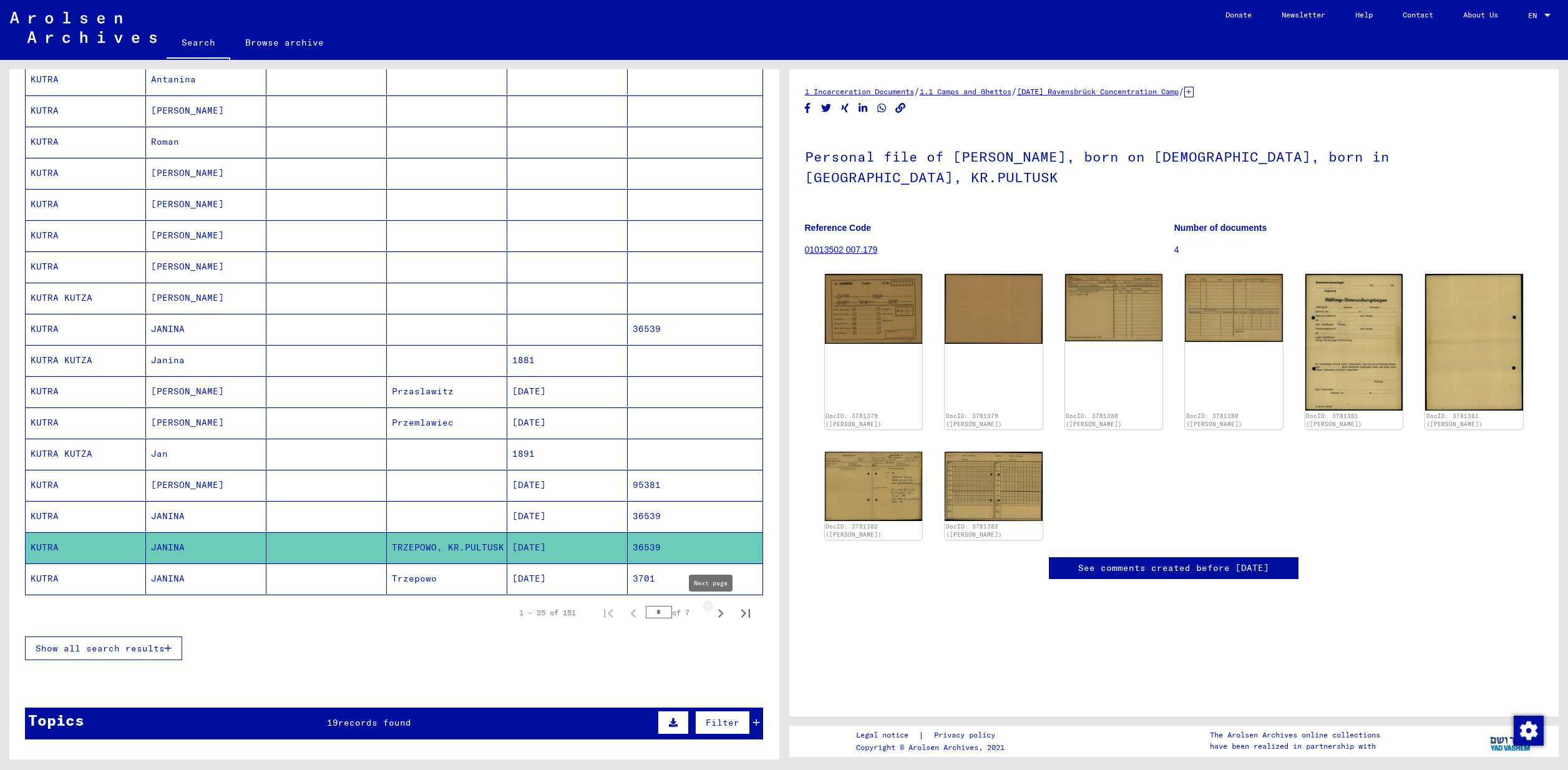
click at [718, 614] on icon "Next page" at bounding box center [721, 614] width 6 height 9
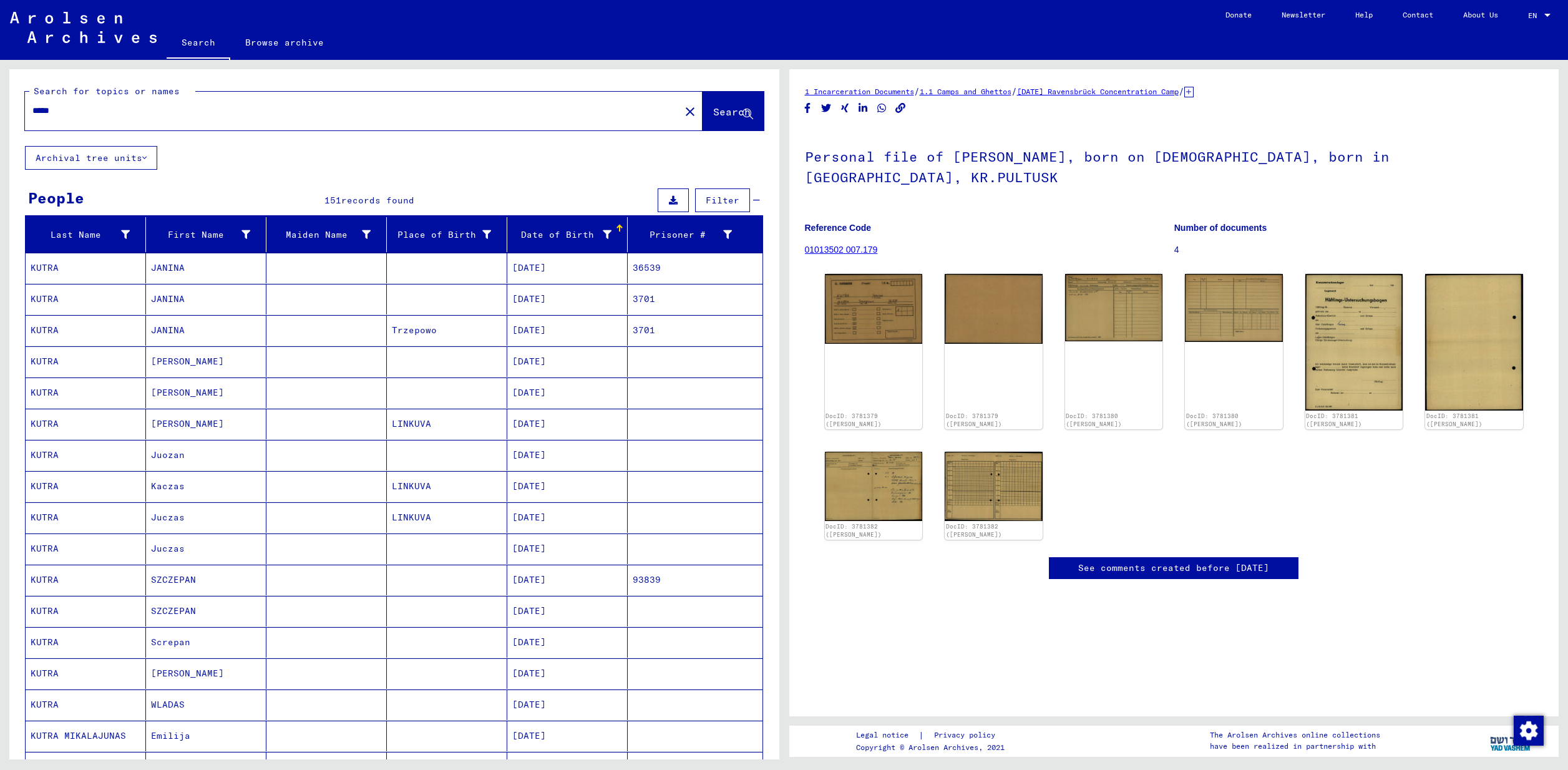
click at [49, 269] on mat-cell "KUTRA" at bounding box center [86, 268] width 120 height 31
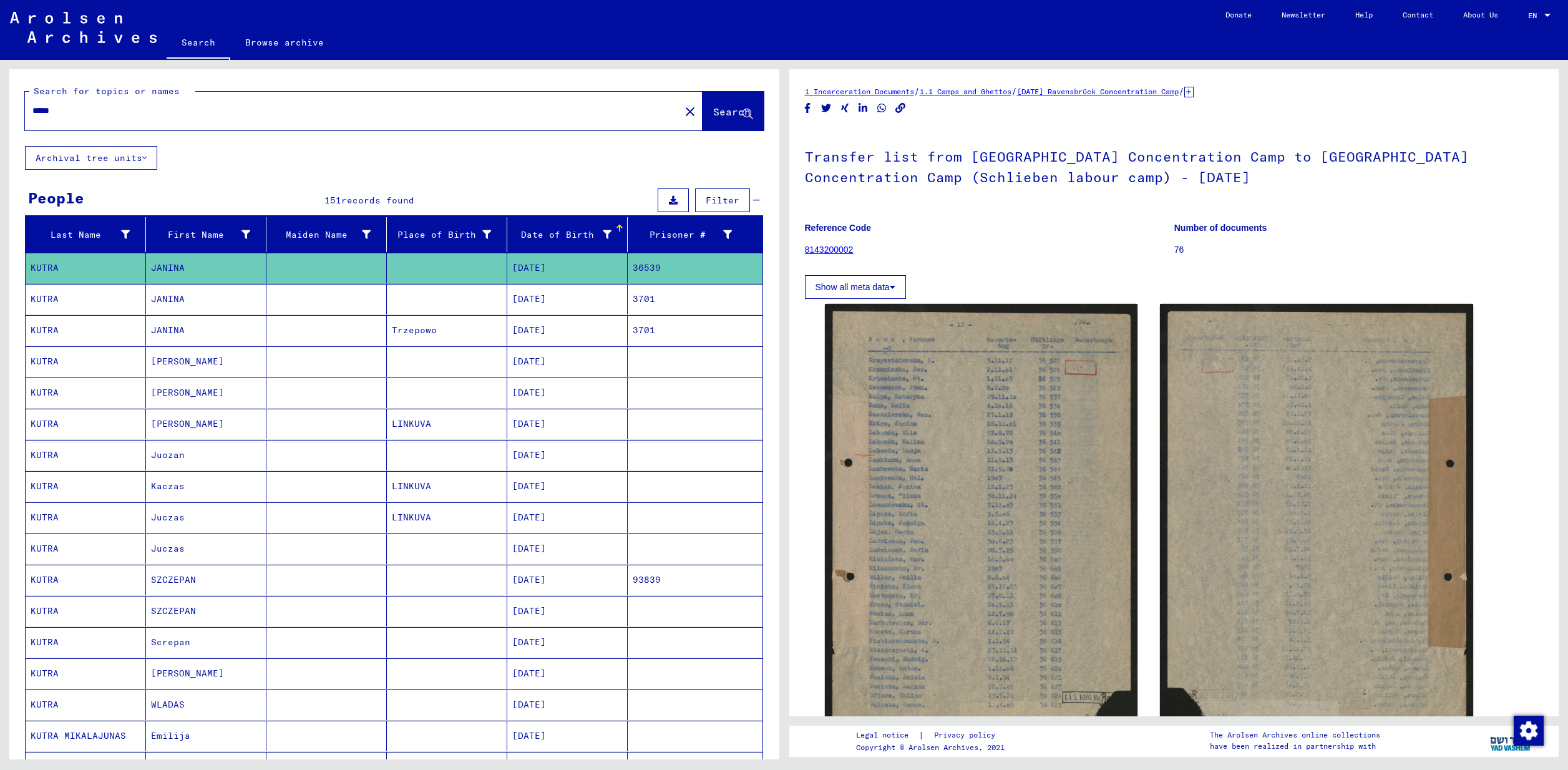
click at [43, 325] on mat-cell "KUTRA" at bounding box center [86, 330] width 120 height 31
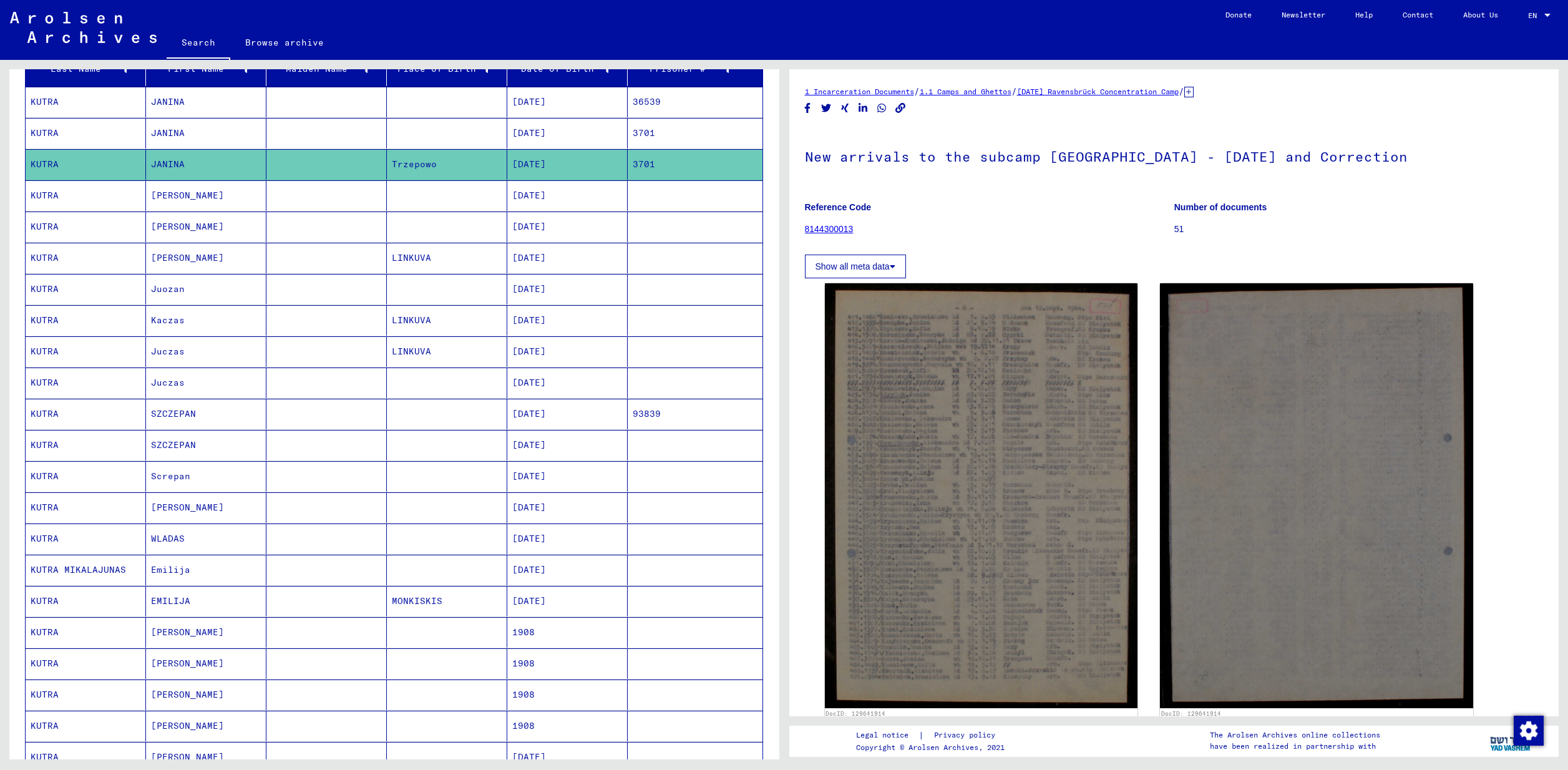
scroll to position [187, 0]
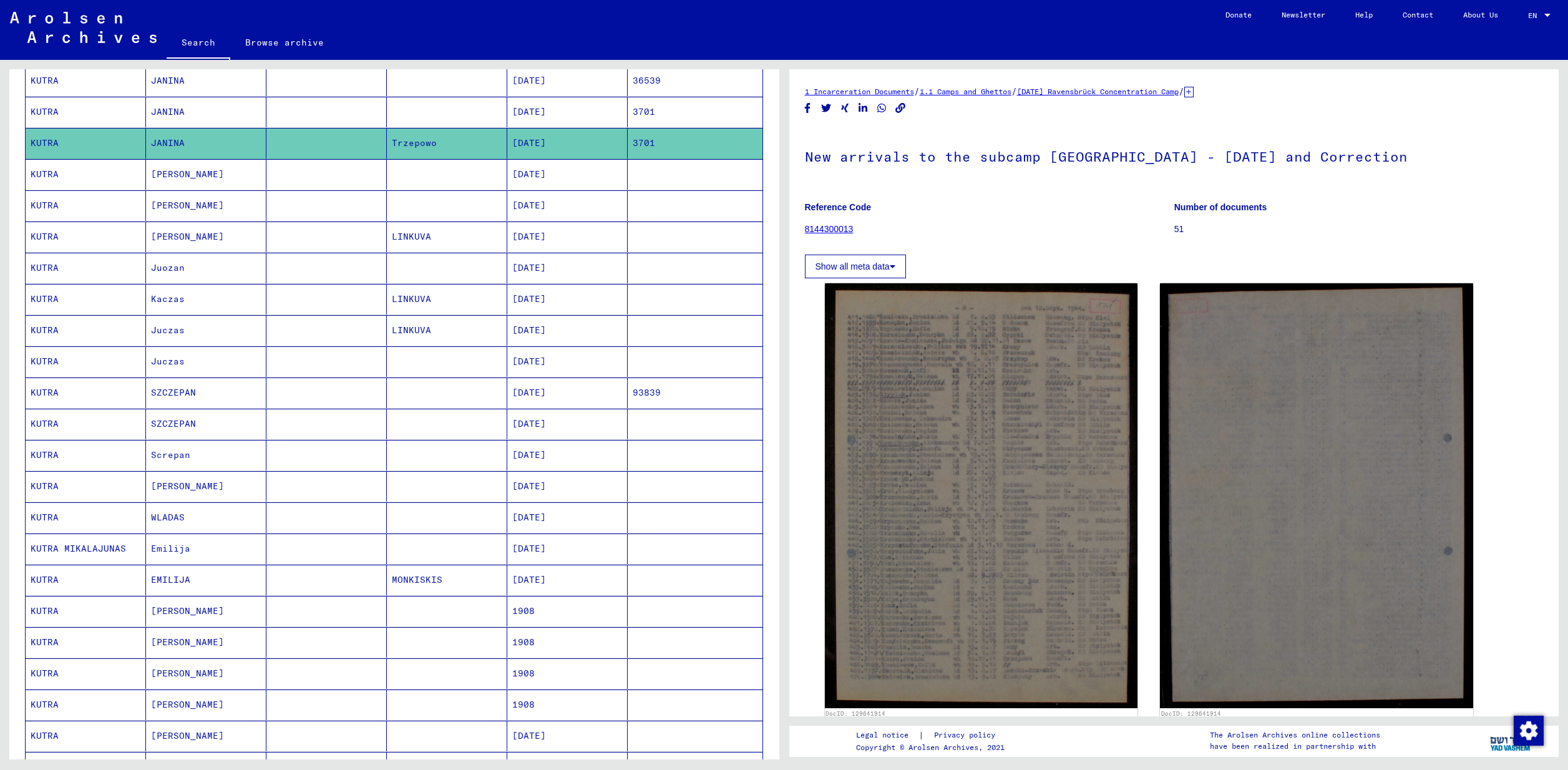
click at [177, 518] on mat-cell "WLADAS" at bounding box center [206, 518] width 120 height 31
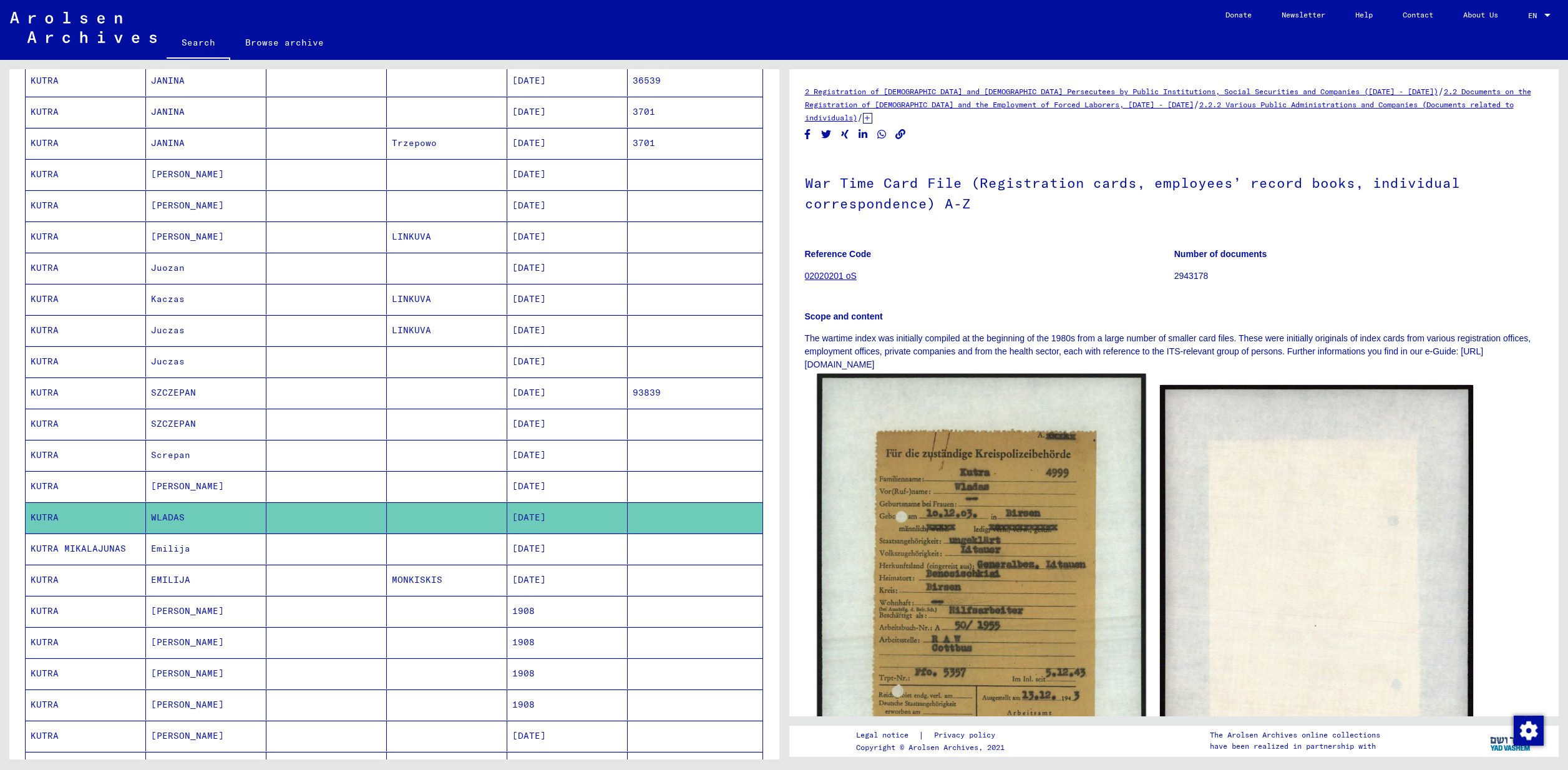
click at [1089, 579] on img at bounding box center [981, 607] width 329 height 468
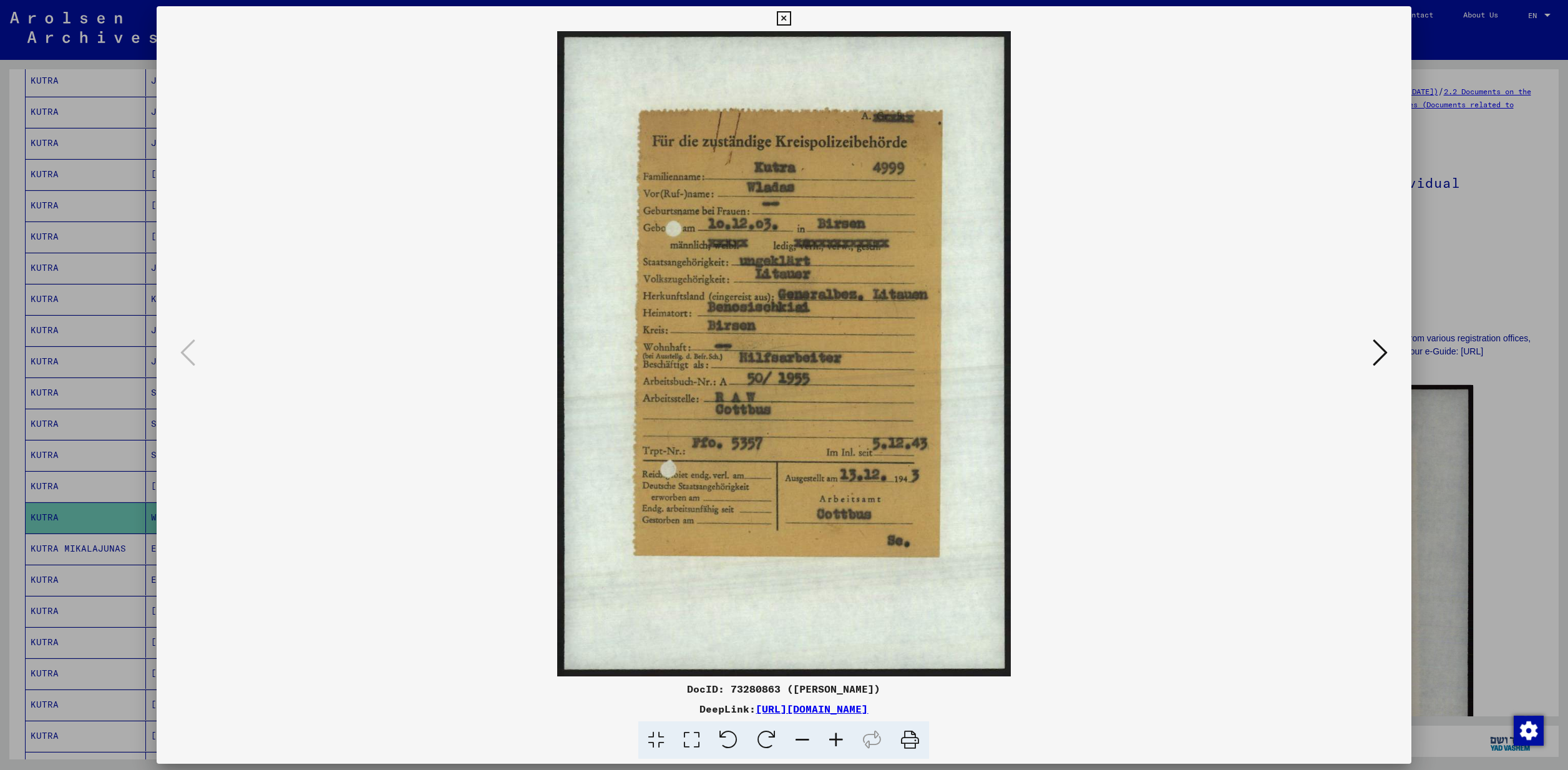
click at [1528, 158] on div at bounding box center [784, 385] width 1568 height 770
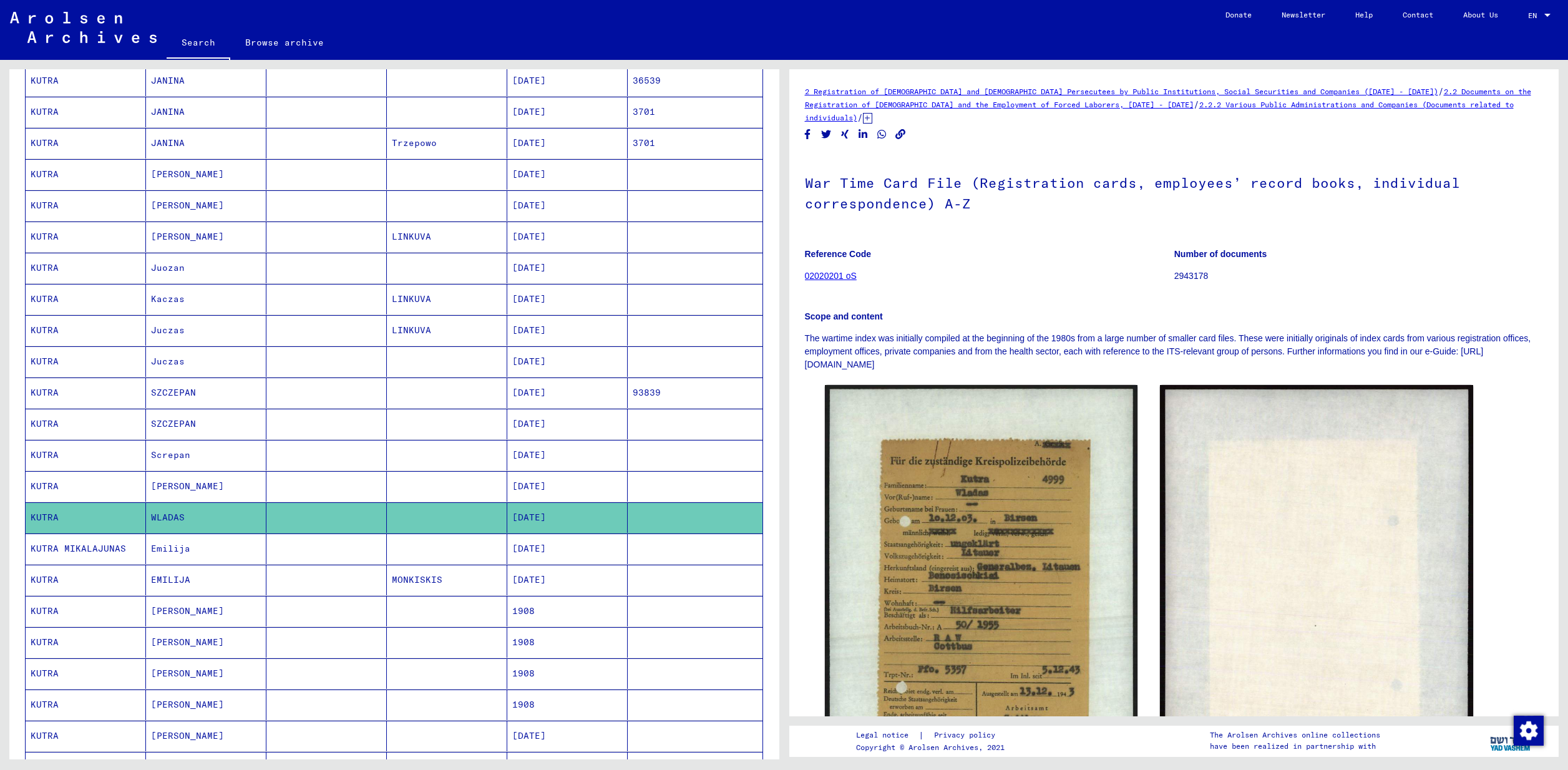
click at [64, 546] on mat-cell "KUTRA MIKALAJUNAS" at bounding box center [86, 549] width 120 height 31
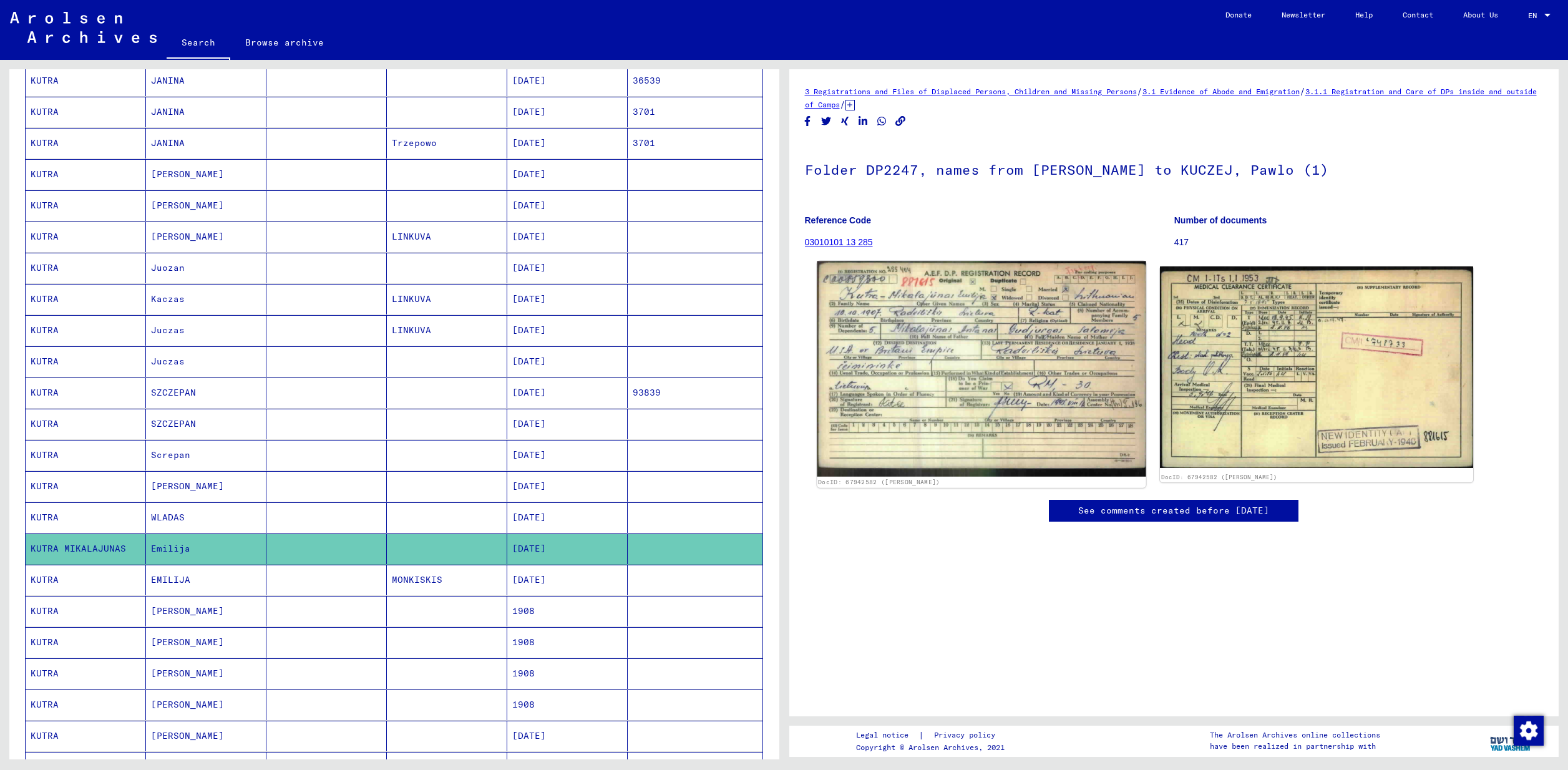
click at [831, 306] on img at bounding box center [981, 369] width 329 height 215
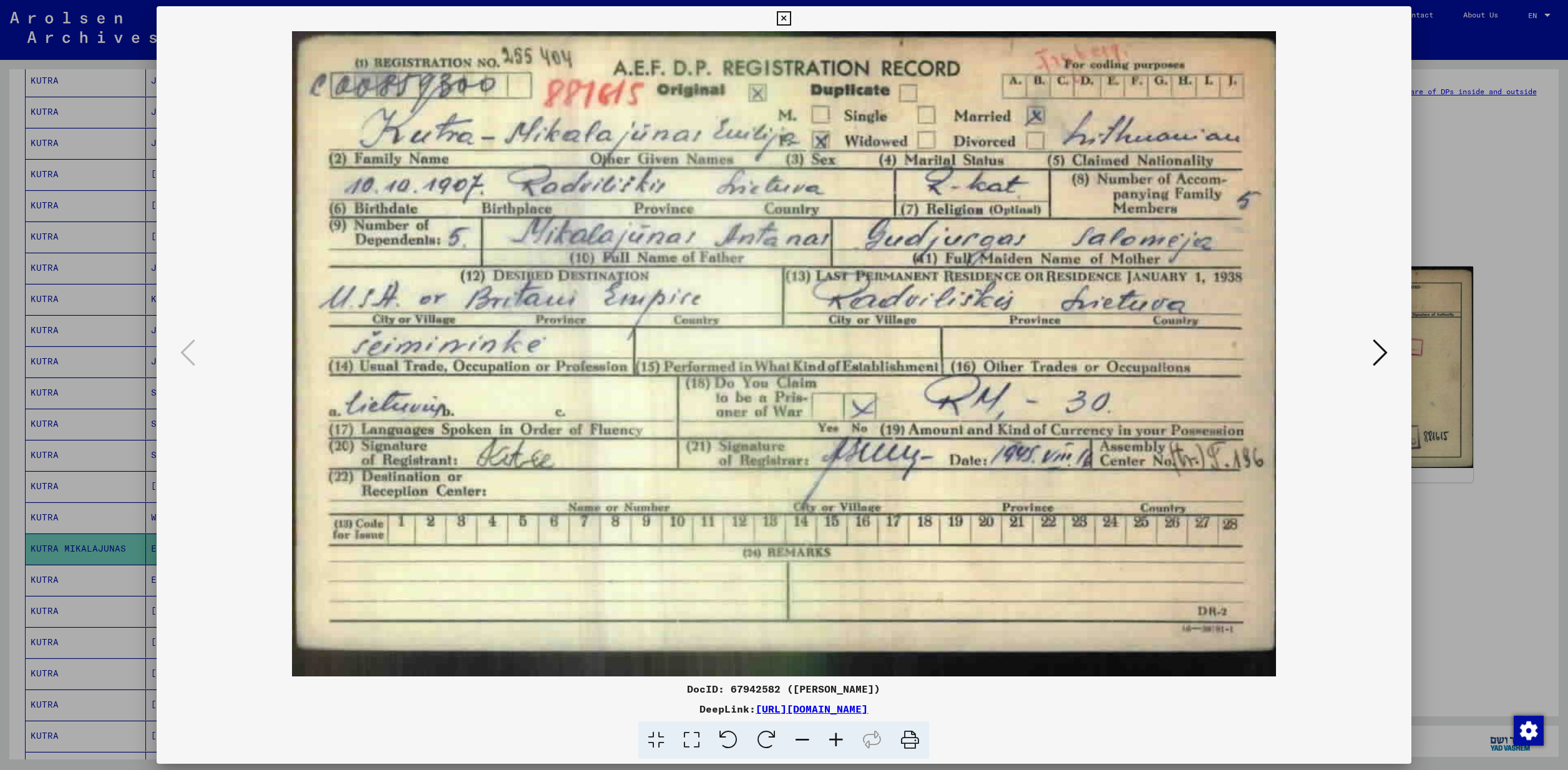
click at [1487, 153] on div at bounding box center [784, 385] width 1568 height 770
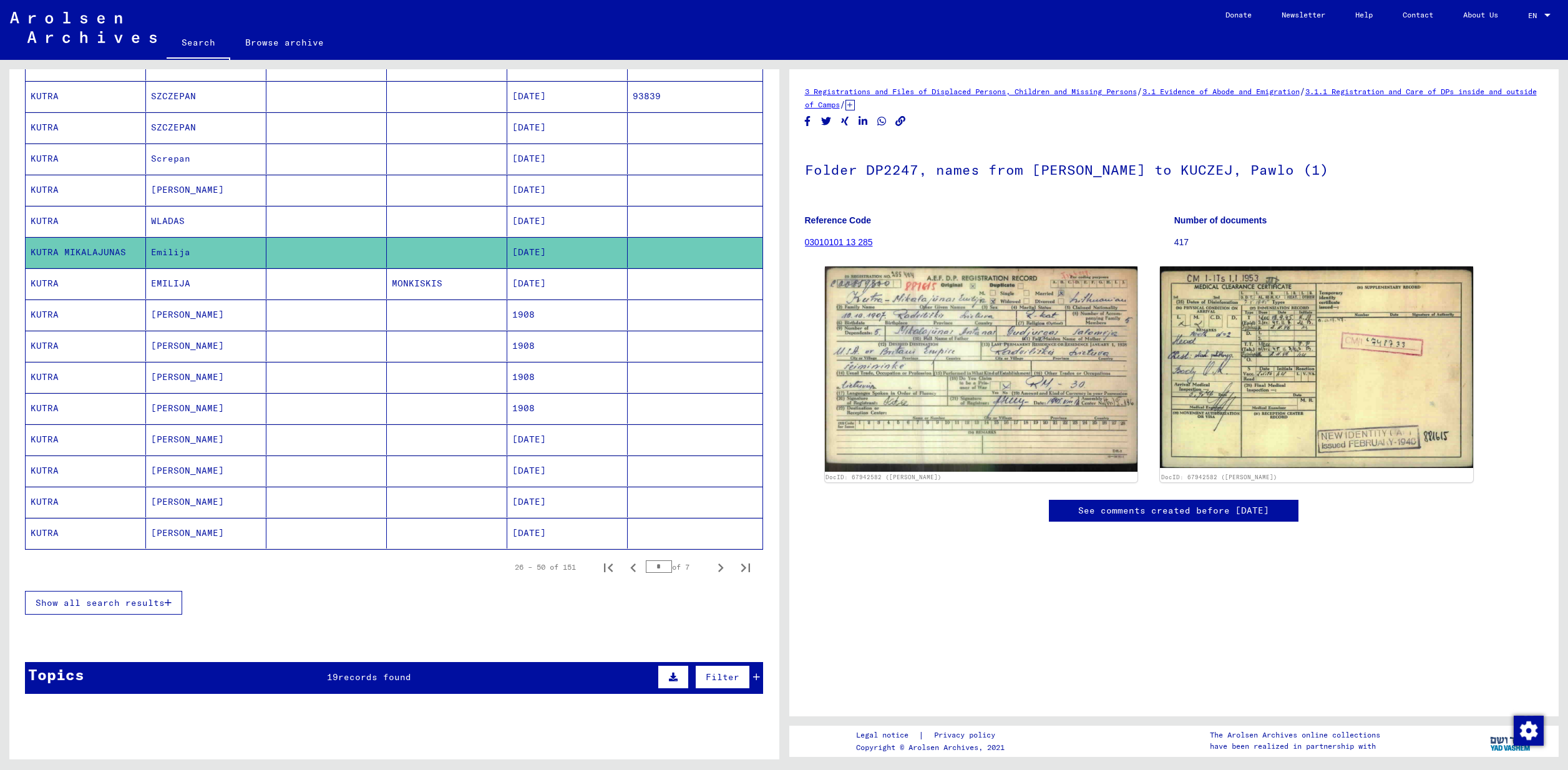
scroll to position [500, 0]
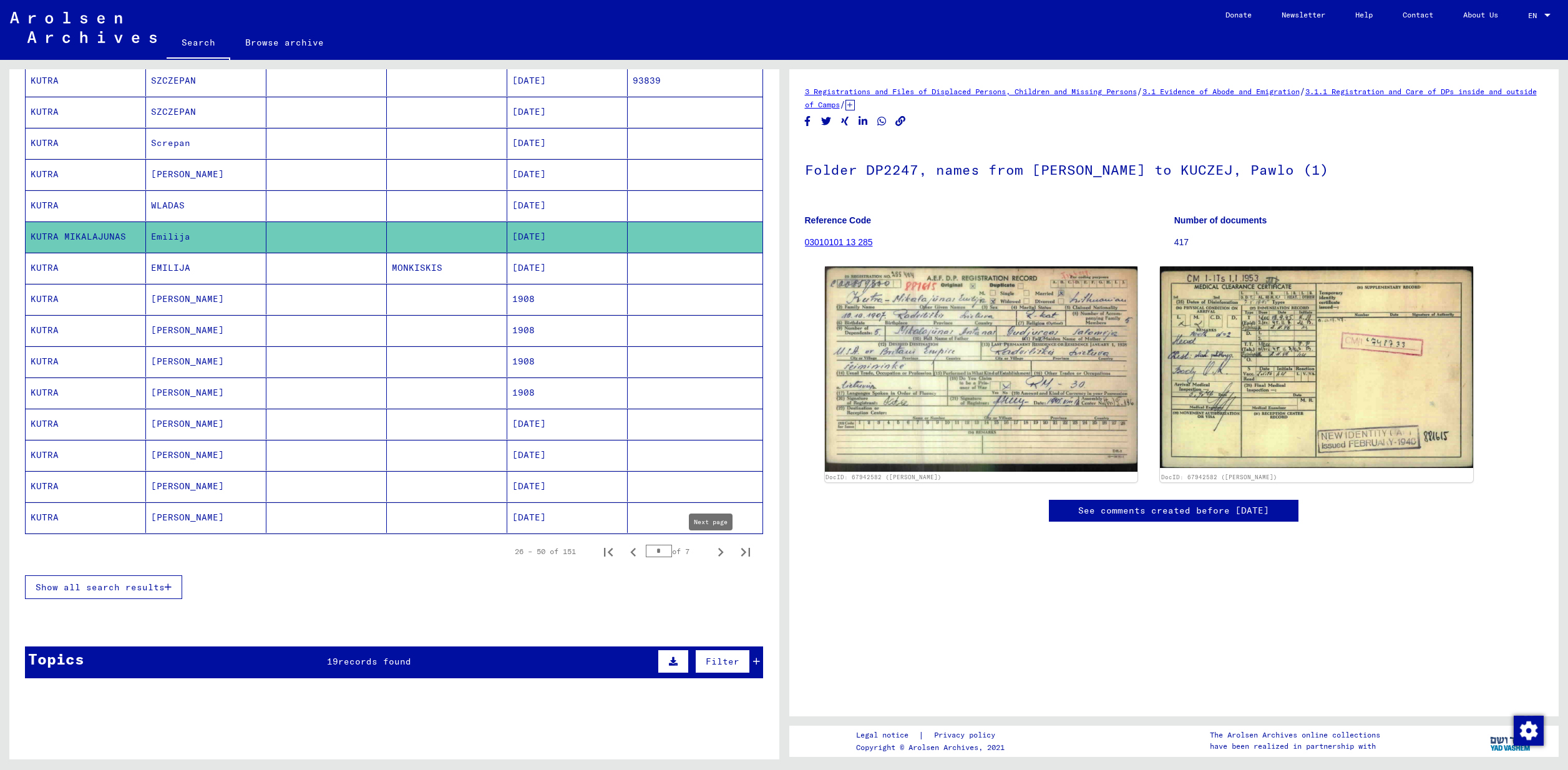
click at [711, 556] on icon "Next page" at bounding box center [720, 552] width 17 height 17
type input "*"
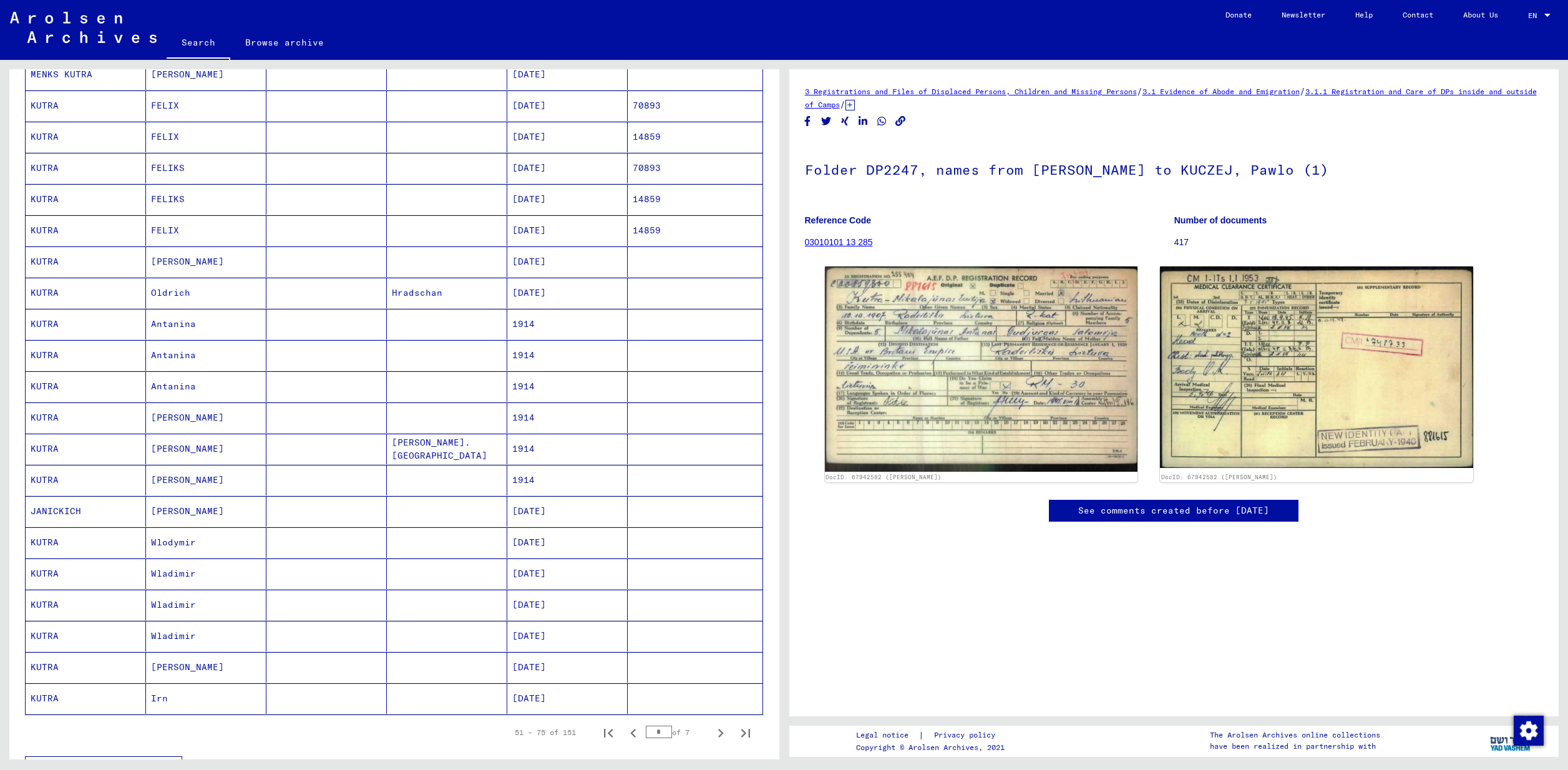
scroll to position [374, 0]
